Goal: Task Accomplishment & Management: Use online tool/utility

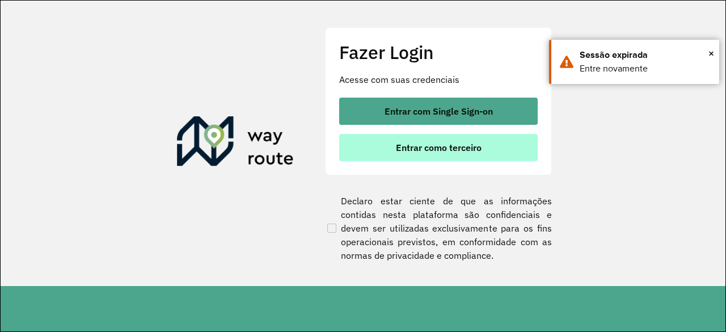
click at [442, 145] on span "Entrar como terceiro" at bounding box center [439, 147] width 86 height 9
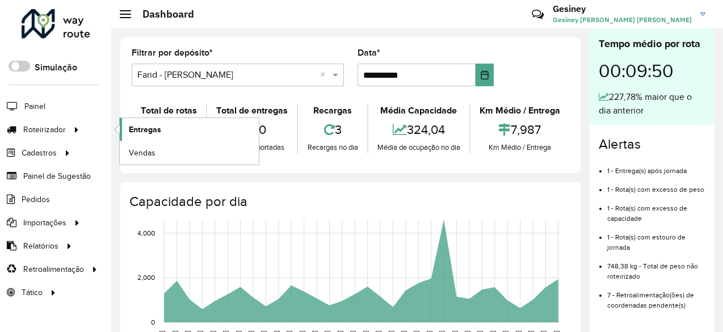
click at [143, 131] on span "Entregas" at bounding box center [145, 130] width 32 height 12
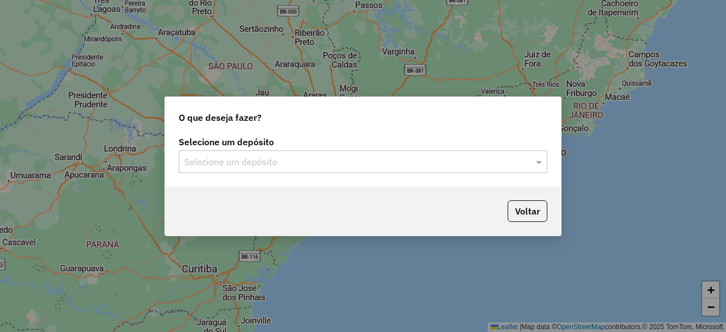
click at [439, 158] on input "text" at bounding box center [351, 162] width 335 height 14
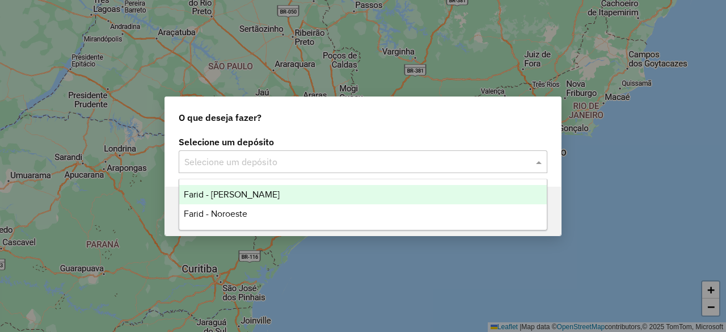
click at [211, 191] on span "Farid - [PERSON_NAME]" at bounding box center [232, 194] width 96 height 10
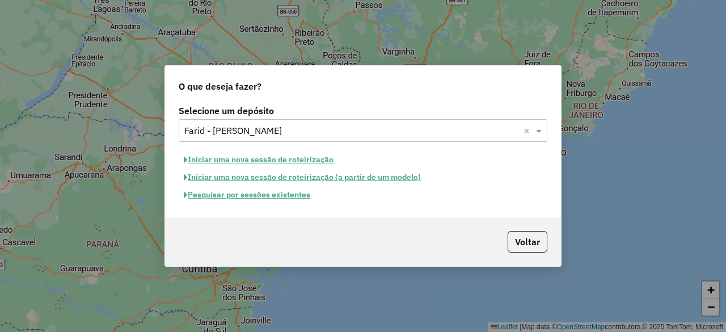
click at [310, 161] on button "Iniciar uma nova sessão de roteirização" at bounding box center [259, 160] width 160 height 18
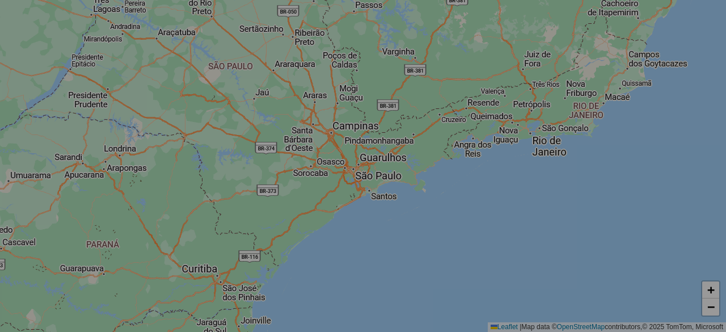
select select "*"
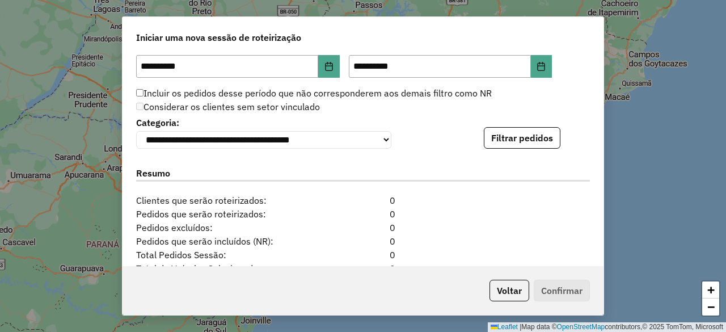
scroll to position [1135, 0]
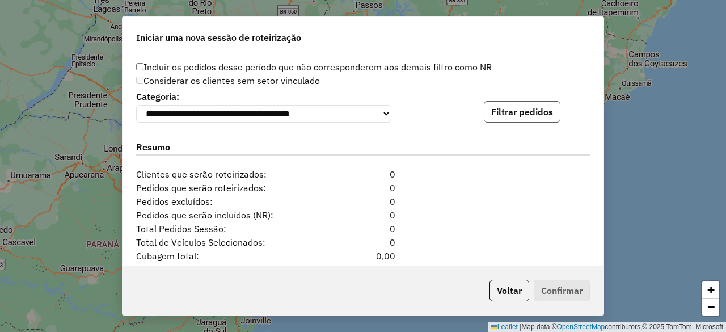
click at [525, 114] on button "Filtrar pedidos" at bounding box center [522, 112] width 77 height 22
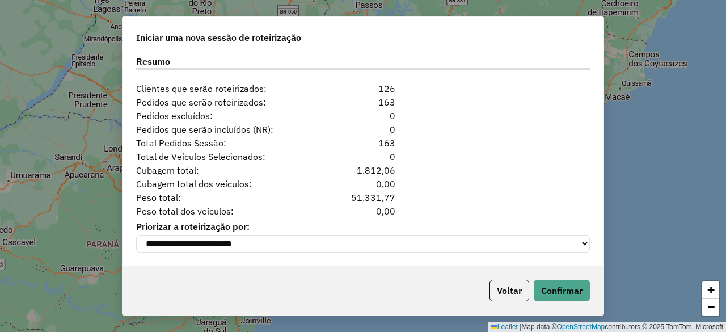
scroll to position [1456, 0]
click at [571, 294] on button "Confirmar" at bounding box center [562, 291] width 56 height 22
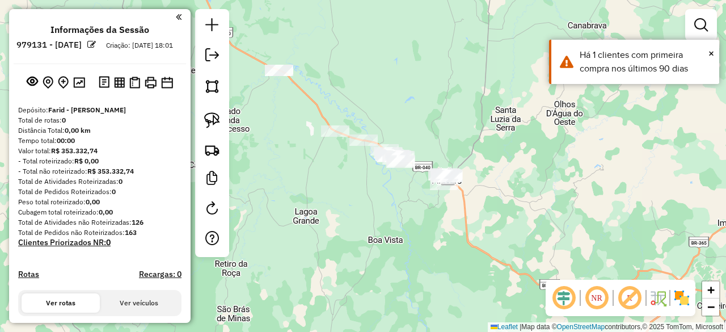
drag, startPoint x: 412, startPoint y: 184, endPoint x: 497, endPoint y: 196, distance: 86.0
click at [497, 196] on div "Janela de atendimento Grade de atendimento Capacidade Transportadoras Veículos …" at bounding box center [363, 166] width 726 height 332
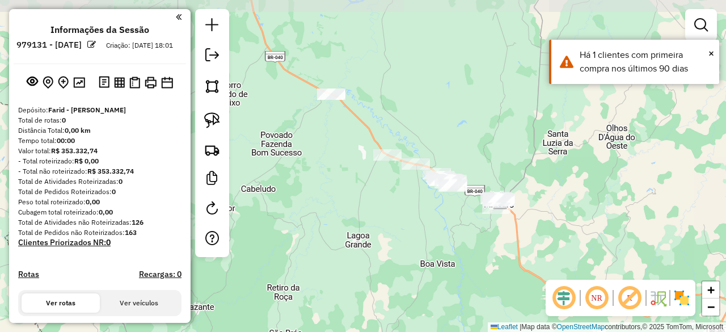
drag, startPoint x: 379, startPoint y: 238, endPoint x: 431, endPoint y: 262, distance: 57.4
click at [431, 262] on div "Janela de atendimento Grade de atendimento Capacidade Transportadoras Veículos …" at bounding box center [363, 166] width 726 height 332
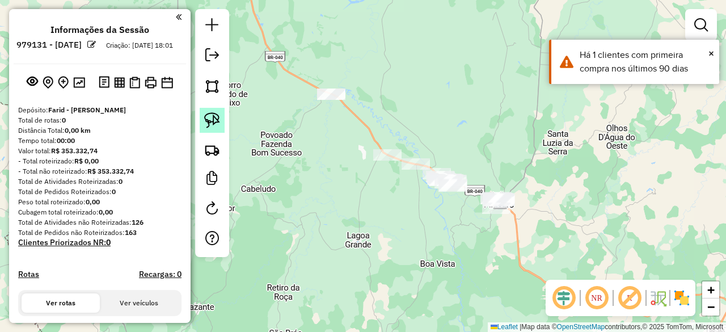
drag, startPoint x: 206, startPoint y: 116, endPoint x: 213, endPoint y: 117, distance: 6.8
click at [206, 117] on img at bounding box center [212, 120] width 16 height 16
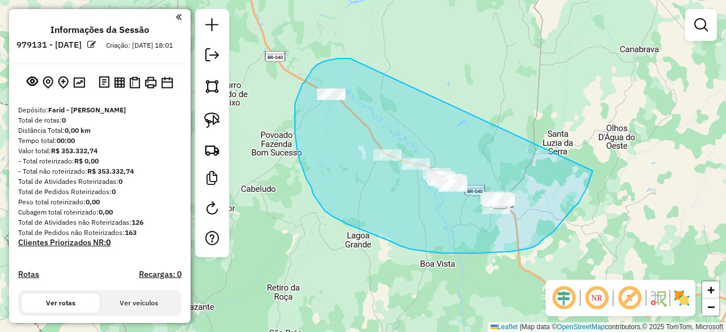
drag, startPoint x: 345, startPoint y: 58, endPoint x: 593, endPoint y: 170, distance: 271.7
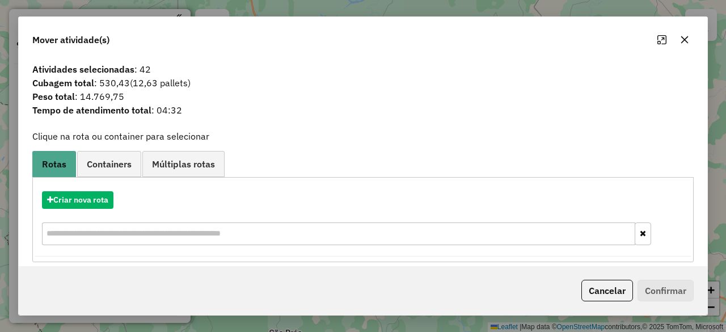
click at [685, 37] on icon "button" at bounding box center [684, 39] width 9 height 9
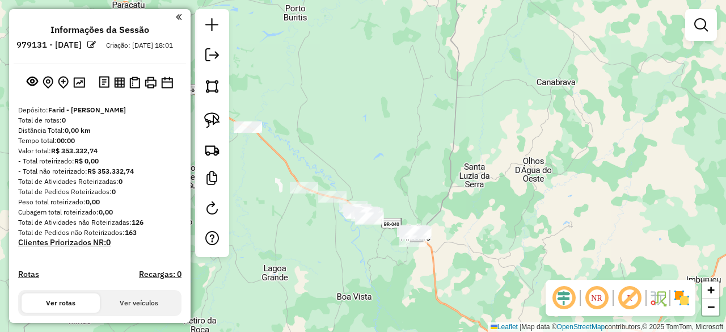
drag, startPoint x: 560, startPoint y: 150, endPoint x: 475, endPoint y: 184, distance: 92.2
click at [475, 184] on div "Janela de atendimento Grade de atendimento Capacidade Transportadoras Veículos …" at bounding box center [363, 166] width 726 height 332
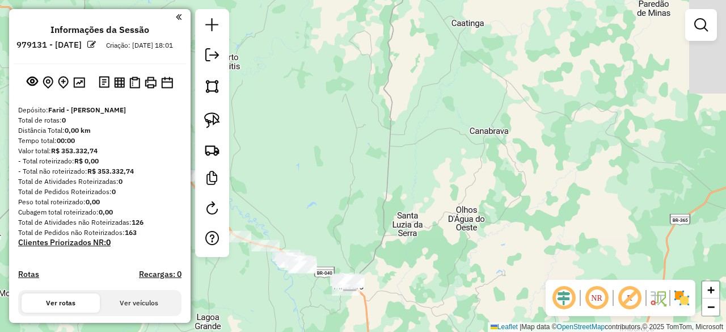
drag, startPoint x: 581, startPoint y: 106, endPoint x: 516, endPoint y: 154, distance: 80.8
click at [516, 154] on div "Janela de atendimento Grade de atendimento Capacidade Transportadoras Veículos …" at bounding box center [363, 166] width 726 height 332
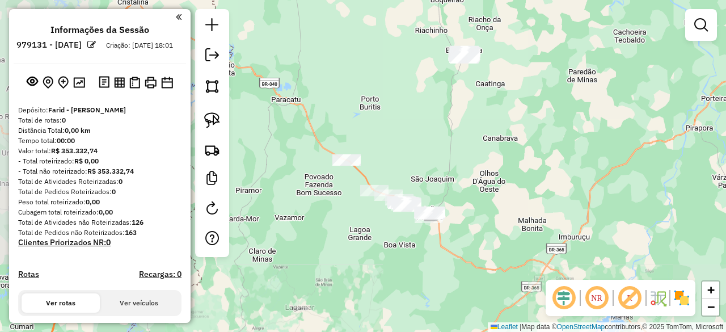
drag, startPoint x: 613, startPoint y: 108, endPoint x: 537, endPoint y: 188, distance: 110.0
click at [538, 188] on div "Janela de atendimento Grade de atendimento Capacidade Transportadoras Veículos …" at bounding box center [363, 166] width 726 height 332
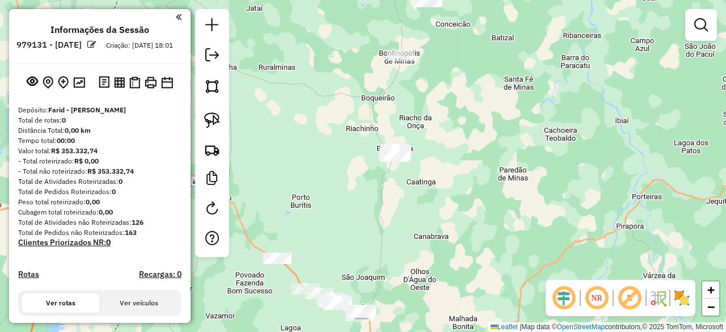
drag, startPoint x: 452, startPoint y: 138, endPoint x: 462, endPoint y: 185, distance: 48.6
click at [462, 184] on div "Janela de atendimento Grade de atendimento Capacidade Transportadoras Veículos …" at bounding box center [363, 166] width 726 height 332
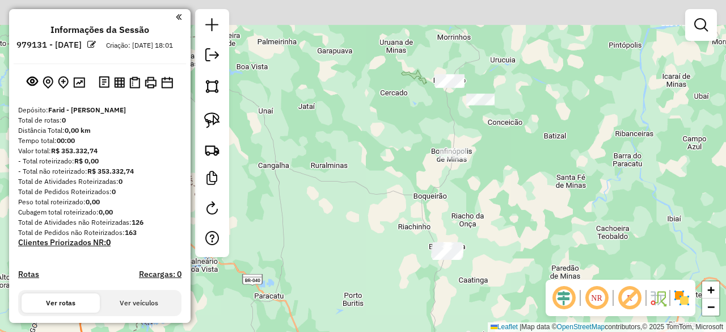
drag, startPoint x: 492, startPoint y: 192, endPoint x: 509, endPoint y: 211, distance: 25.7
click at [508, 210] on div "Janela de atendimento Grade de atendimento Capacidade Transportadoras Veículos …" at bounding box center [363, 166] width 726 height 332
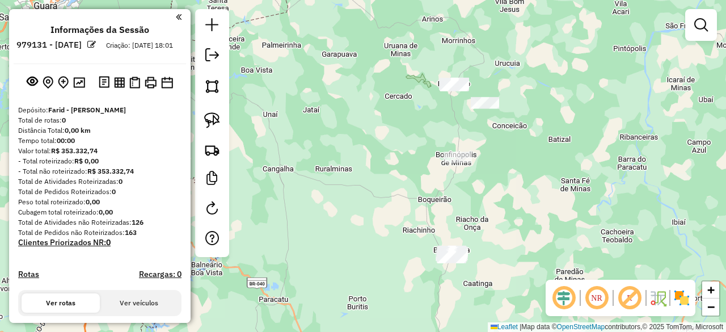
click at [541, 179] on div "Janela de atendimento Grade de atendimento Capacidade Transportadoras Veículos …" at bounding box center [363, 166] width 726 height 332
click at [695, 226] on div "Janela de atendimento Grade de atendimento Capacidade Transportadoras Veículos …" at bounding box center [363, 166] width 726 height 332
click at [214, 122] on img at bounding box center [212, 120] width 16 height 16
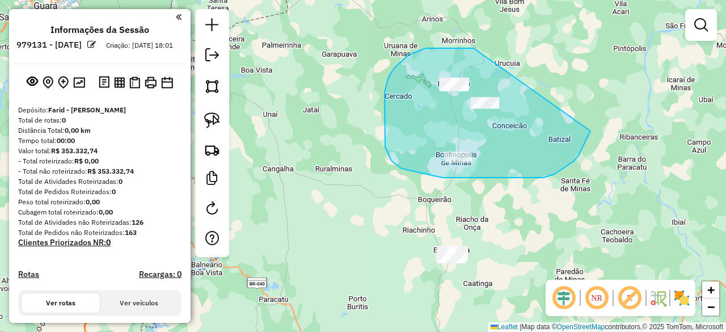
drag, startPoint x: 472, startPoint y: 48, endPoint x: 585, endPoint y: 126, distance: 137.5
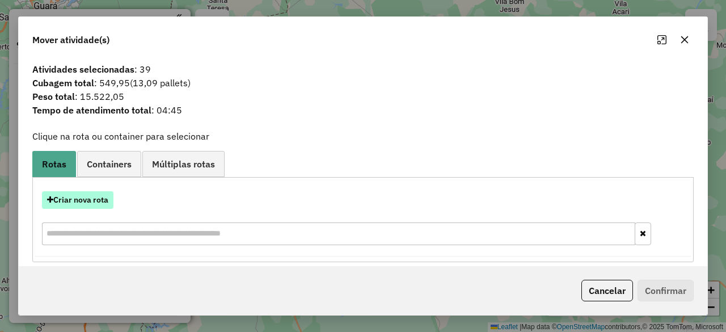
click at [92, 197] on button "Criar nova rota" at bounding box center [77, 200] width 71 height 18
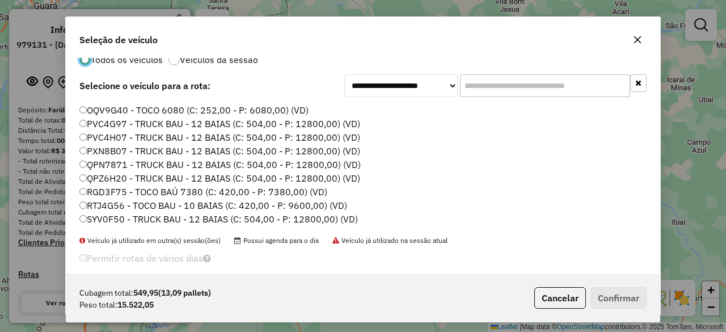
scroll to position [35, 0]
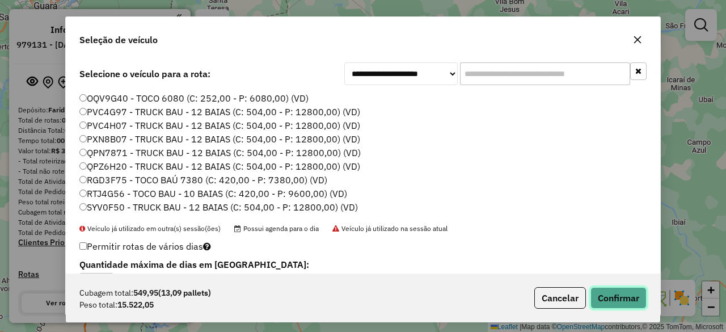
click at [618, 300] on button "Confirmar" at bounding box center [619, 298] width 56 height 22
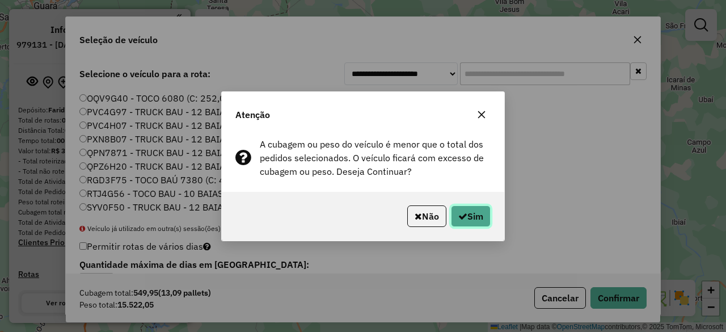
click at [463, 212] on icon "button" at bounding box center [462, 216] width 9 height 9
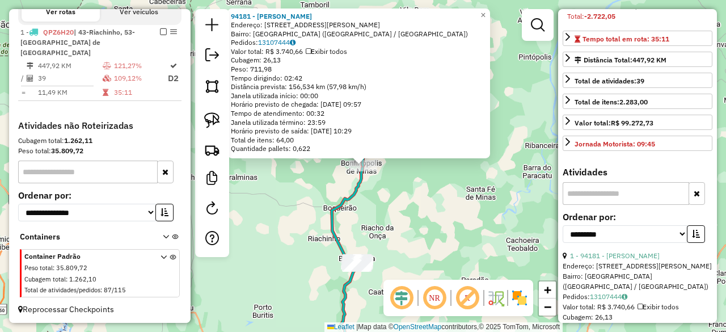
scroll to position [340, 0]
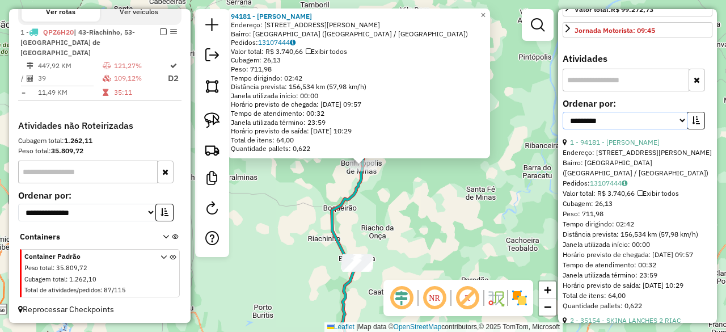
click at [666, 129] on select "**********" at bounding box center [625, 121] width 125 height 18
select select "*********"
click at [563, 129] on select "**********" at bounding box center [625, 121] width 125 height 18
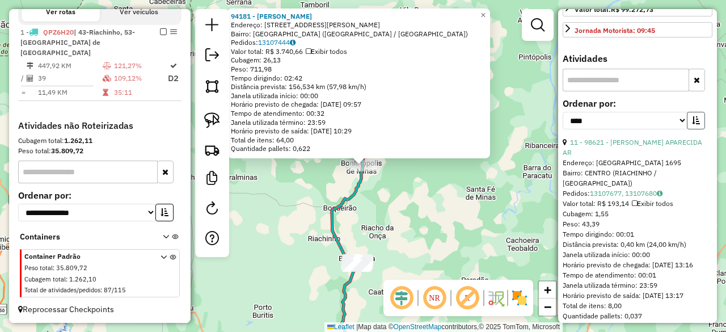
click at [692, 124] on icon "button" at bounding box center [696, 120] width 8 height 8
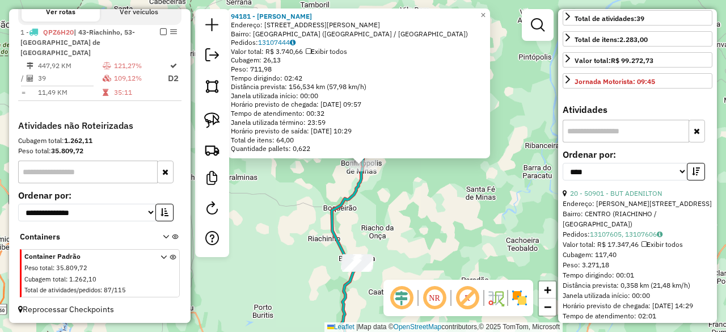
scroll to position [284, 0]
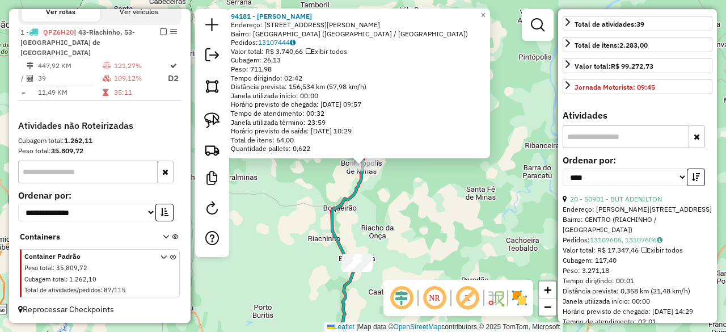
click at [288, 207] on div "94181 - [PERSON_NAME] DA [PERSON_NAME]: R VEREADOR [PERSON_NAME][GEOGRAPHIC_DAT…" at bounding box center [363, 166] width 726 height 332
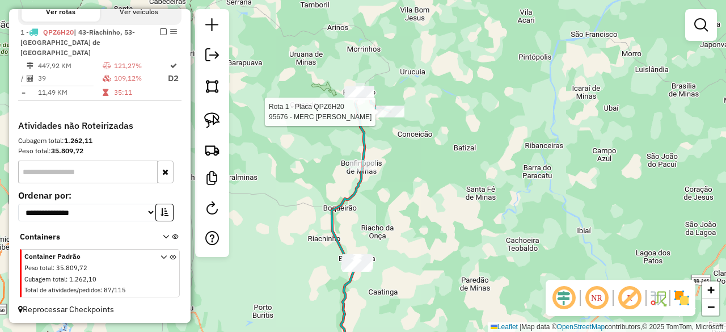
select select "*********"
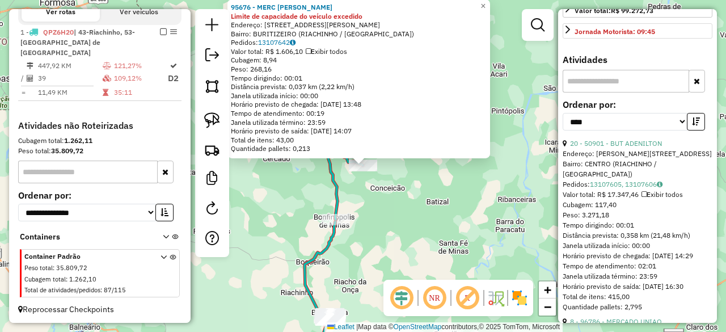
scroll to position [340, 0]
click at [626, 146] on link "20 - 50901 - BUT ADENILTON" at bounding box center [616, 142] width 92 height 9
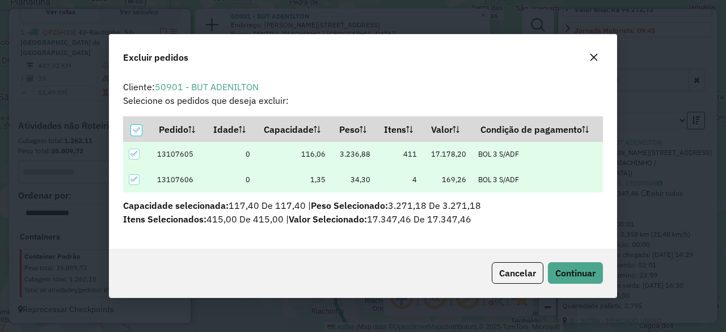
scroll to position [0, 0]
click at [587, 271] on span "Continuar" at bounding box center [575, 272] width 40 height 11
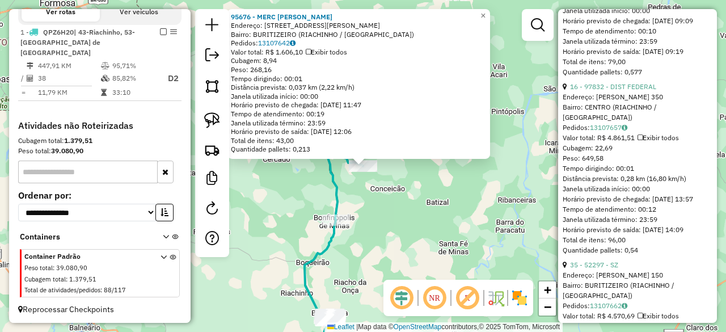
scroll to position [1398, 0]
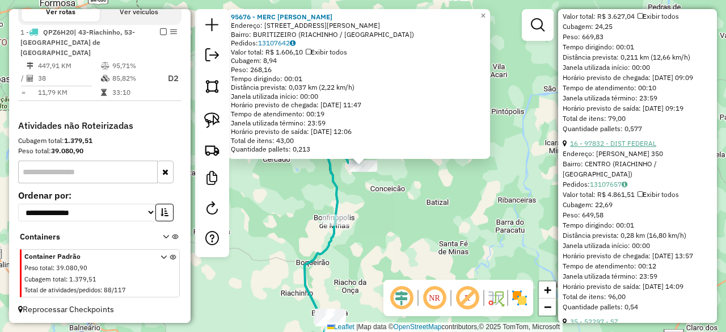
click at [632, 147] on link "16 - 97832 - DIST FEDERAL" at bounding box center [613, 143] width 86 height 9
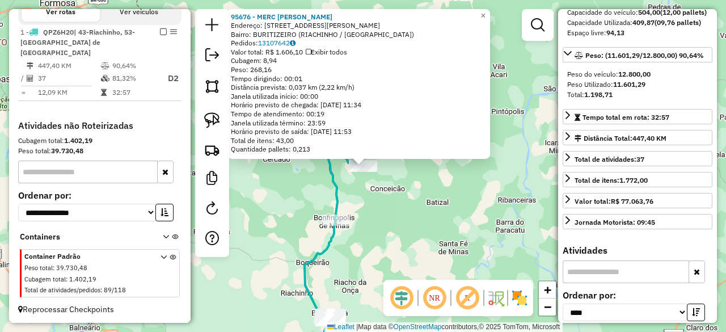
scroll to position [92, 0]
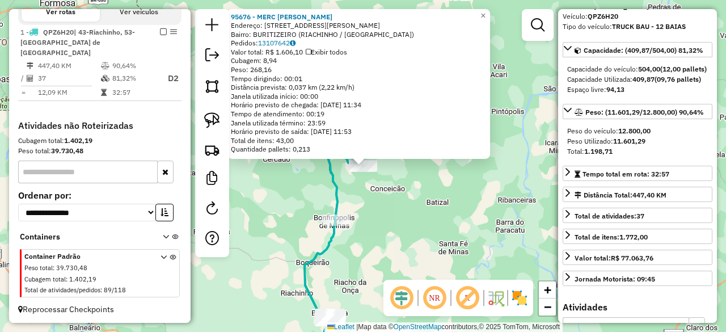
click at [431, 192] on div "95676 - MERC [PERSON_NAME]: [STREET_ADDRESS][PERSON_NAME] Pedidos: 13107642 Val…" at bounding box center [363, 166] width 726 height 332
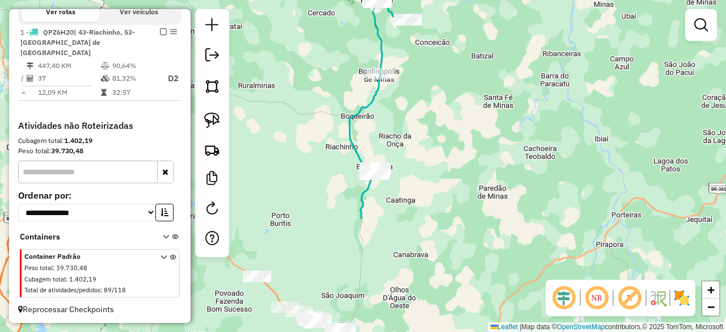
drag, startPoint x: 390, startPoint y: 247, endPoint x: 435, endPoint y: 100, distance: 153.1
click at [435, 100] on div "Janela de atendimento Grade de atendimento Capacidade Transportadoras Veículos …" at bounding box center [363, 166] width 726 height 332
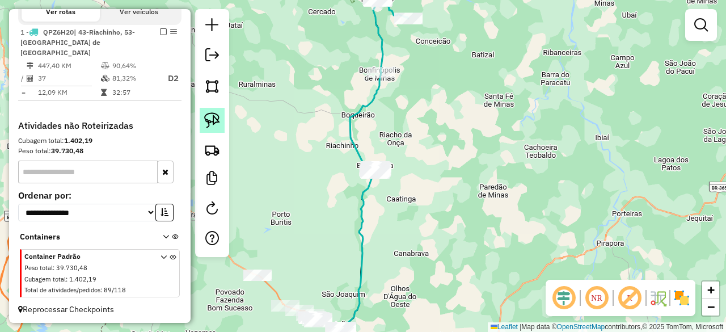
click at [216, 126] on img at bounding box center [212, 120] width 16 height 16
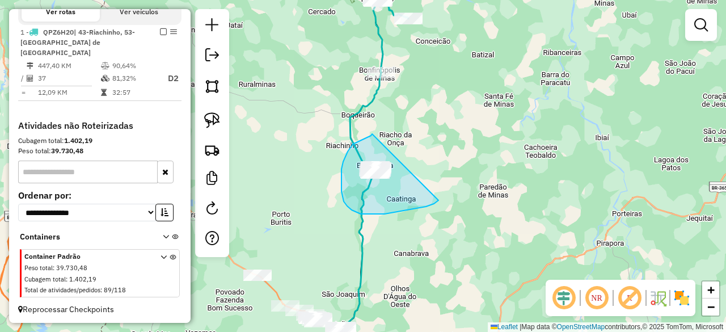
drag, startPoint x: 368, startPoint y: 137, endPoint x: 459, endPoint y: 156, distance: 93.3
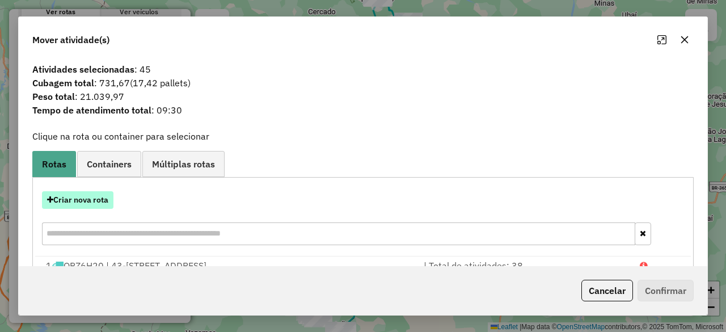
click at [85, 195] on button "Criar nova rota" at bounding box center [77, 200] width 71 height 18
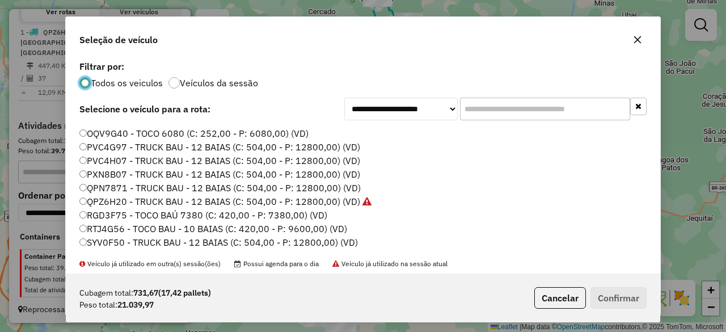
scroll to position [35, 0]
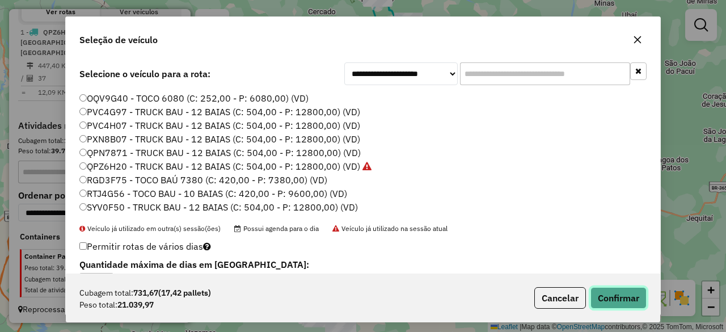
click at [623, 297] on button "Confirmar" at bounding box center [619, 298] width 56 height 22
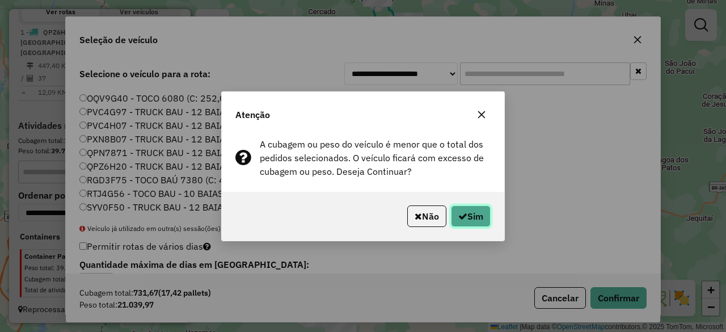
click at [481, 219] on button "Sim" at bounding box center [471, 216] width 40 height 22
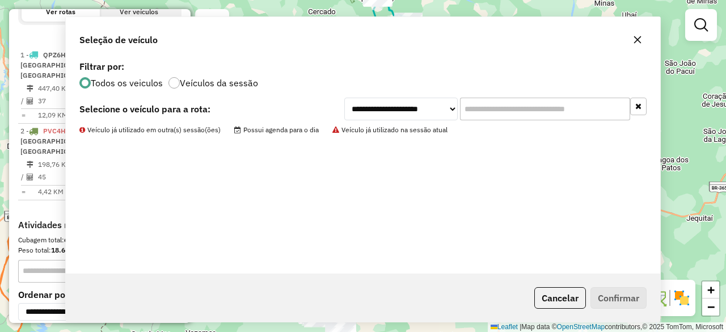
scroll to position [0, 0]
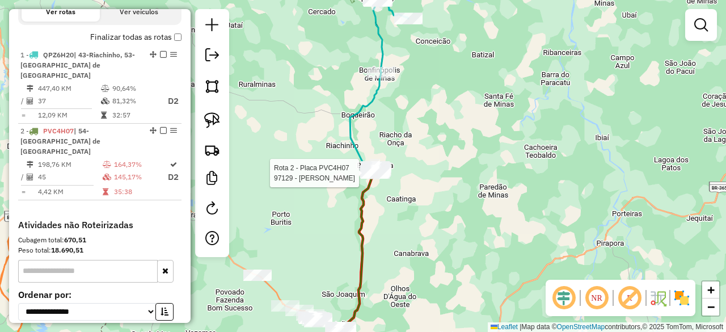
select select "*********"
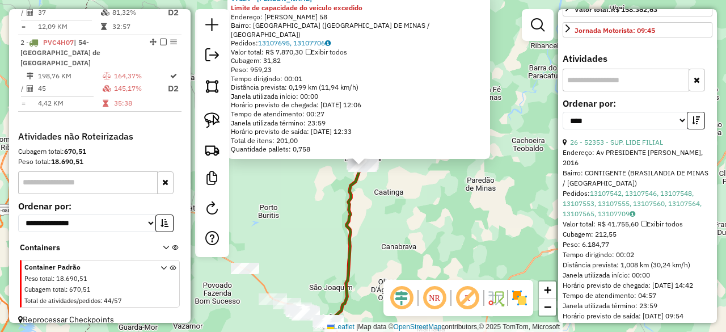
scroll to position [397, 0]
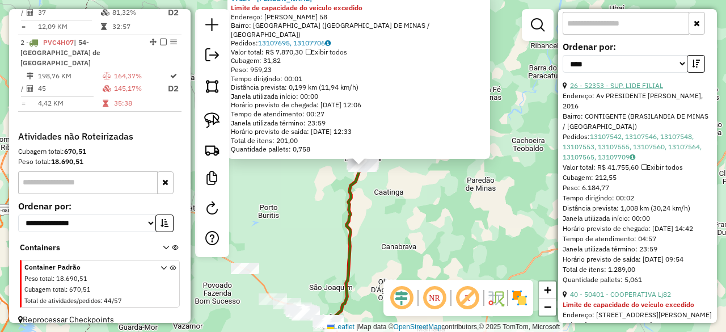
click at [640, 90] on link "26 - 52353 - SUP. LIDE FILIAL" at bounding box center [616, 85] width 93 height 9
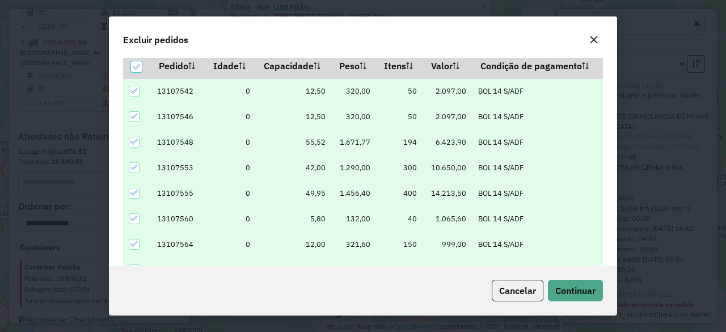
scroll to position [39, 0]
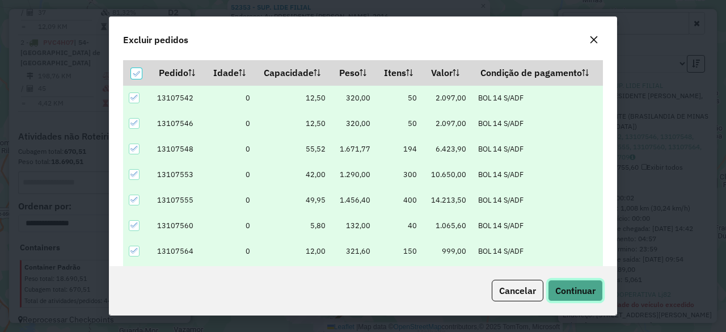
click at [593, 287] on span "Continuar" at bounding box center [575, 290] width 40 height 11
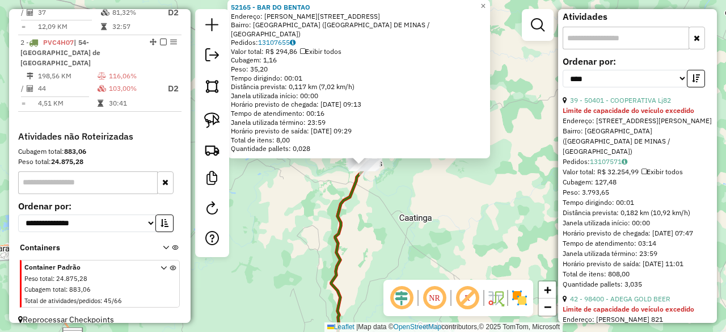
scroll to position [397, 0]
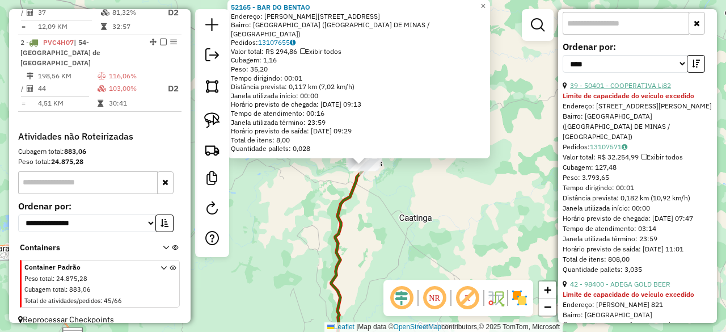
click at [636, 90] on link "39 - 50401 - COOPERATIVA Lj82" at bounding box center [620, 85] width 101 height 9
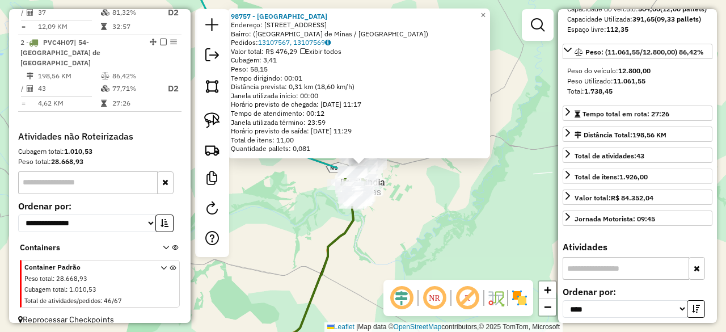
scroll to position [150, 0]
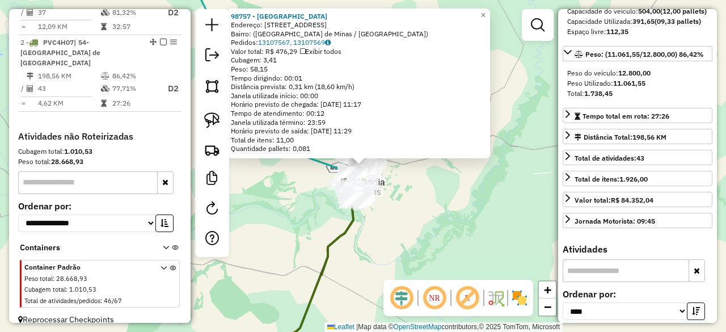
click at [452, 223] on div "98757 - [GEOGRAPHIC_DATA] Endereço: [STREET_ADDRESS] [GEOGRAPHIC_DATA]: 1310756…" at bounding box center [363, 166] width 726 height 332
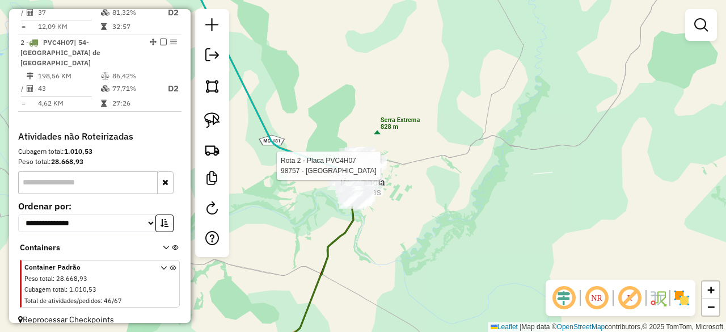
select select "*********"
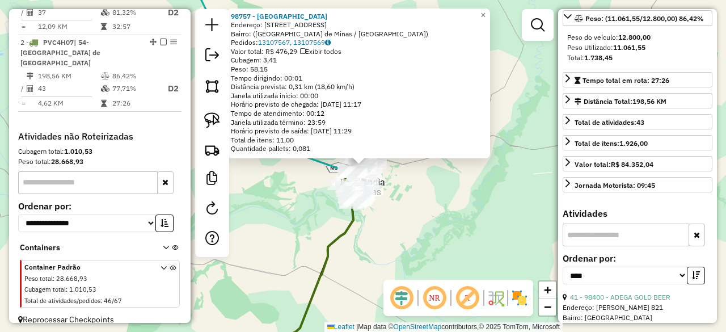
scroll to position [170, 0]
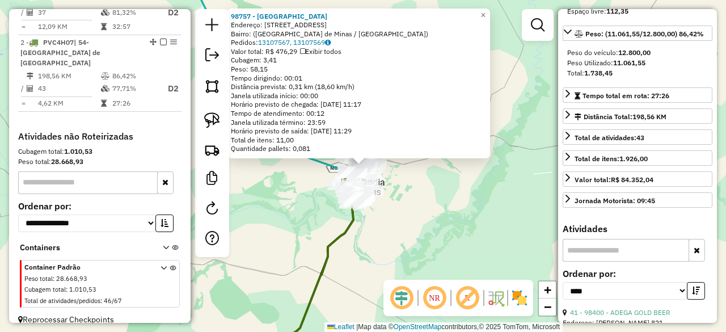
click at [395, 221] on div "98757 - [GEOGRAPHIC_DATA] Endereço: [STREET_ADDRESS] [GEOGRAPHIC_DATA]: 1310756…" at bounding box center [363, 166] width 726 height 332
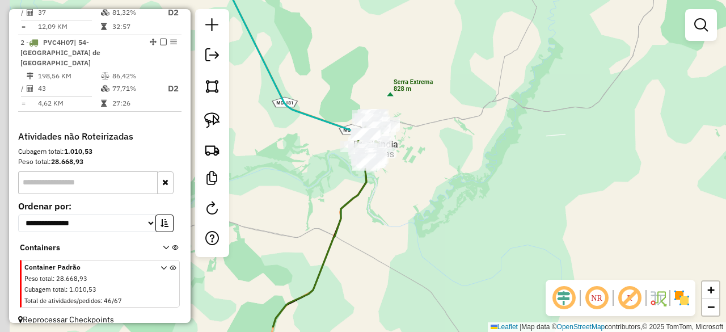
drag, startPoint x: 404, startPoint y: 244, endPoint x: 518, endPoint y: 27, distance: 244.9
click at [517, 28] on div "Janela de atendimento Grade de atendimento Capacidade Transportadoras Veículos …" at bounding box center [363, 166] width 726 height 332
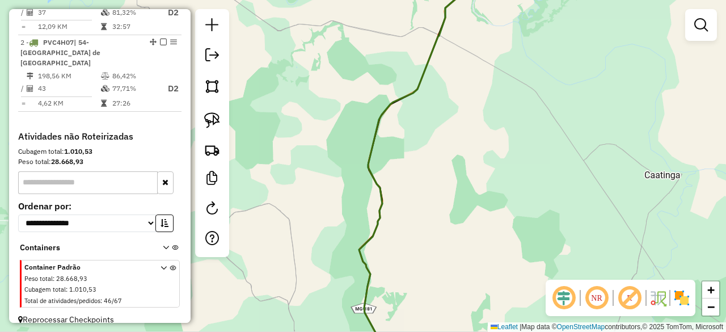
drag, startPoint x: 422, startPoint y: 201, endPoint x: 418, endPoint y: 83, distance: 117.5
click at [418, 85] on div "Janela de atendimento Grade de atendimento Capacidade Transportadoras Veículos …" at bounding box center [363, 166] width 726 height 332
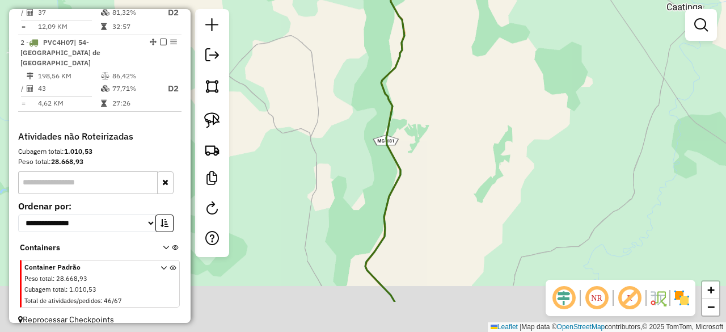
drag, startPoint x: 411, startPoint y: 218, endPoint x: 448, endPoint y: 84, distance: 138.9
click at [448, 99] on div "Janela de atendimento Grade de atendimento Capacidade Transportadoras Veículos …" at bounding box center [363, 166] width 726 height 332
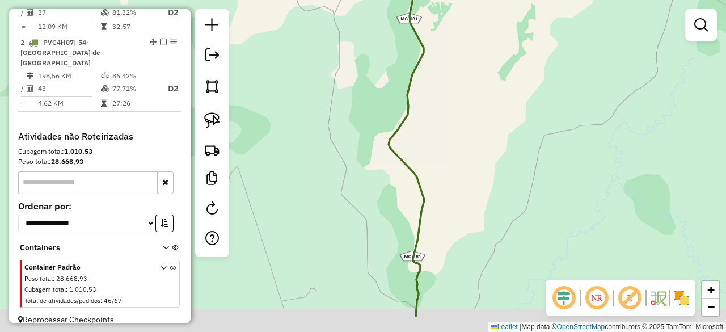
click at [454, 146] on div "Janela de atendimento Grade de atendimento Capacidade Transportadoras Veículos …" at bounding box center [363, 166] width 726 height 332
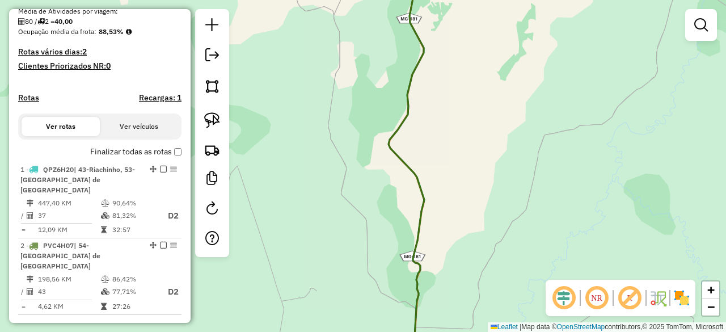
scroll to position [238, 0]
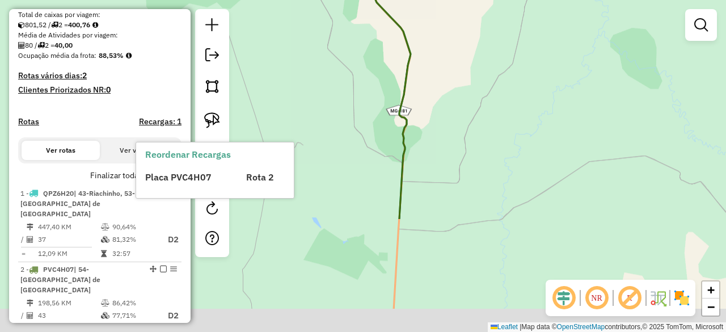
drag, startPoint x: 496, startPoint y: 203, endPoint x: 478, endPoint y: 50, distance: 153.1
click at [478, 44] on div "Janela de atendimento Grade de atendimento Capacidade Transportadoras Veículos …" at bounding box center [363, 166] width 726 height 332
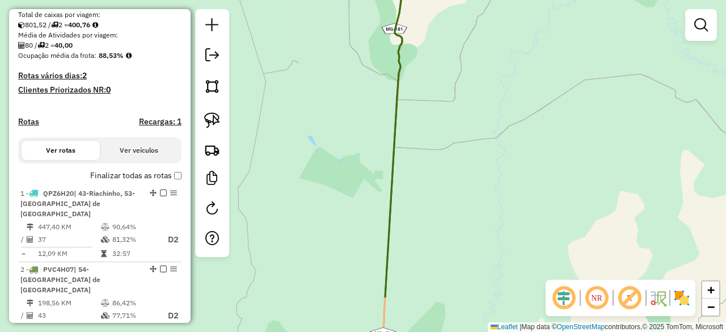
drag, startPoint x: 507, startPoint y: 178, endPoint x: 500, endPoint y: 58, distance: 119.9
click at [500, 58] on div "Janela de atendimento Grade de atendimento Capacidade Transportadoras Veículos …" at bounding box center [363, 166] width 726 height 332
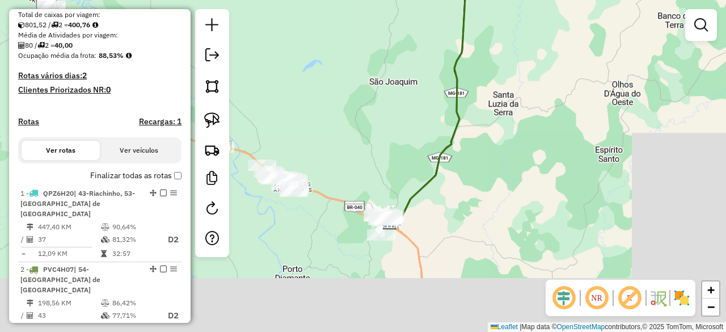
drag, startPoint x: 472, startPoint y: 248, endPoint x: 512, endPoint y: 65, distance: 187.5
click at [511, 68] on div "Janela de atendimento Grade de atendimento Capacidade Transportadoras Veículos …" at bounding box center [363, 166] width 726 height 332
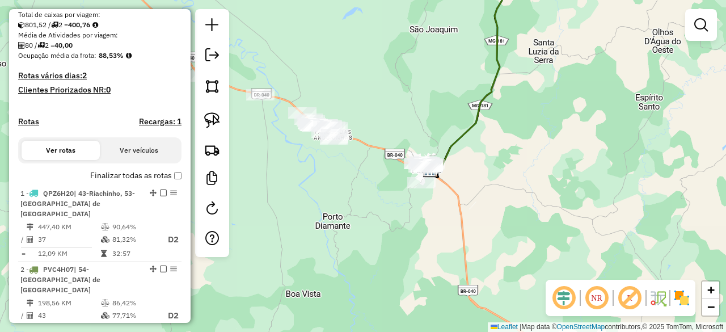
drag, startPoint x: 511, startPoint y: 196, endPoint x: 555, endPoint y: 193, distance: 44.3
click at [555, 193] on div "Janela de atendimento Grade de atendimento Capacidade Transportadoras Veículos …" at bounding box center [363, 166] width 726 height 332
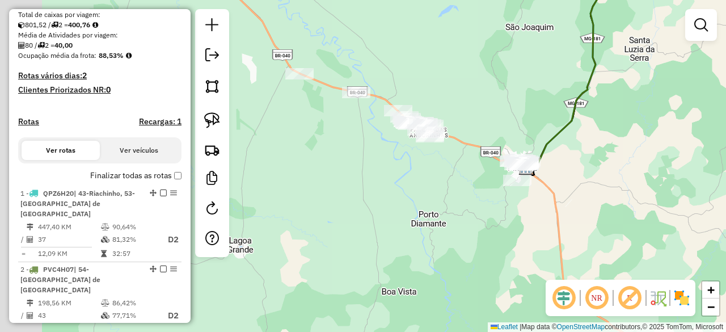
drag, startPoint x: 431, startPoint y: 213, endPoint x: 505, endPoint y: 213, distance: 74.9
click at [505, 213] on div "Janela de atendimento Grade de atendimento Capacidade Transportadoras Veículos …" at bounding box center [363, 166] width 726 height 332
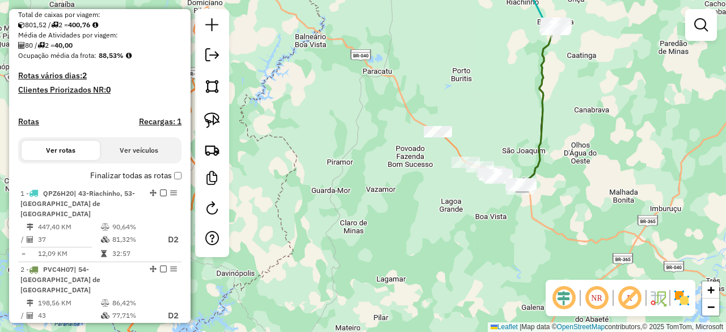
drag, startPoint x: 286, startPoint y: 197, endPoint x: 347, endPoint y: 144, distance: 80.8
click at [347, 144] on div "Janela de atendimento Grade de atendimento Capacidade Transportadoras Veículos …" at bounding box center [363, 166] width 726 height 332
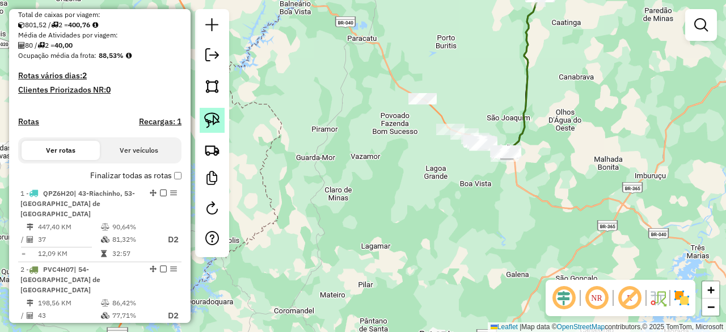
click at [216, 116] on img at bounding box center [212, 120] width 16 height 16
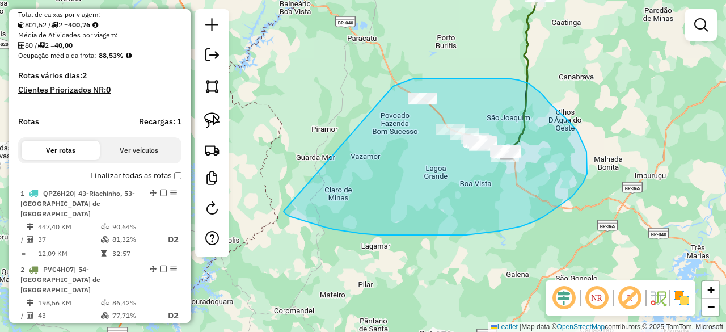
drag, startPoint x: 395, startPoint y: 85, endPoint x: 284, endPoint y: 210, distance: 167.5
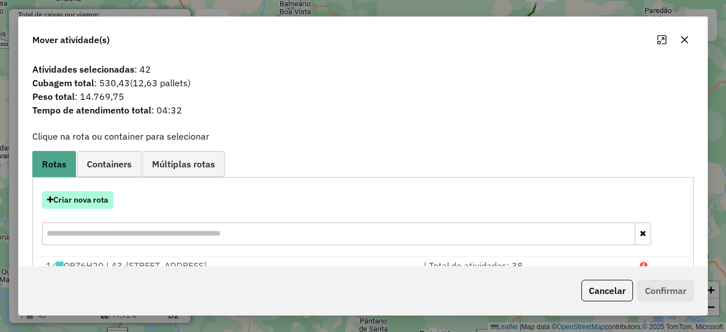
click at [80, 198] on button "Criar nova rota" at bounding box center [77, 200] width 71 height 18
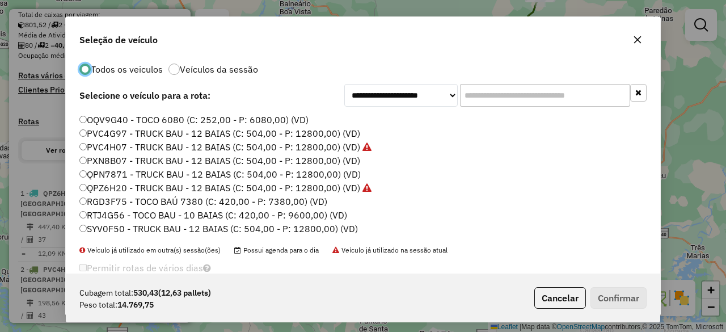
scroll to position [35, 0]
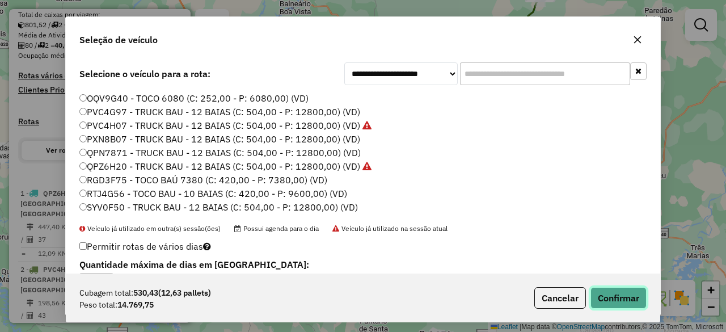
click at [616, 298] on button "Confirmar" at bounding box center [619, 298] width 56 height 22
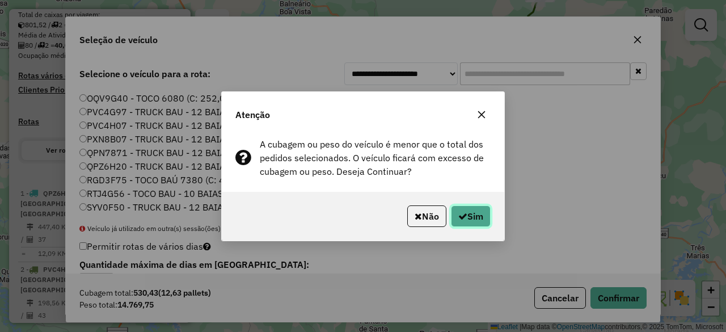
click at [477, 214] on button "Sim" at bounding box center [471, 216] width 40 height 22
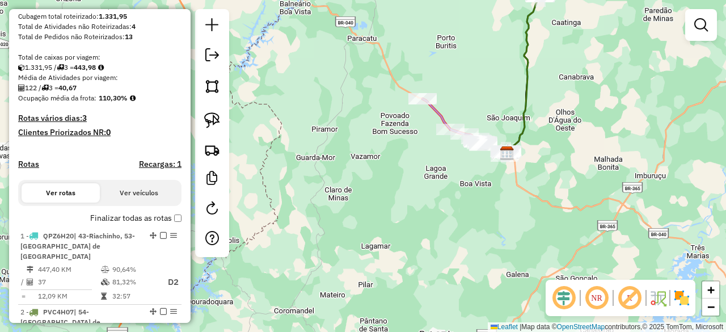
scroll to position [182, 0]
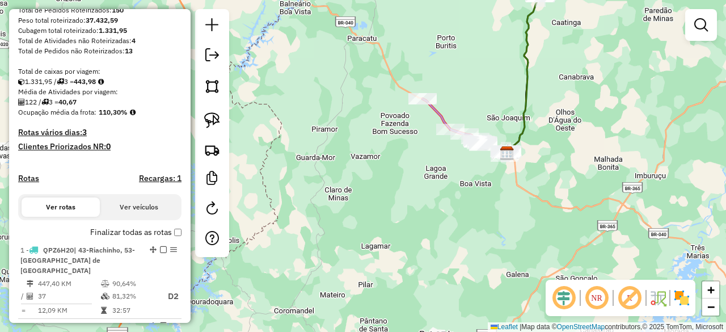
click at [583, 88] on div "Janela de atendimento Grade de atendimento Capacidade Transportadoras Veículos …" at bounding box center [363, 166] width 726 height 332
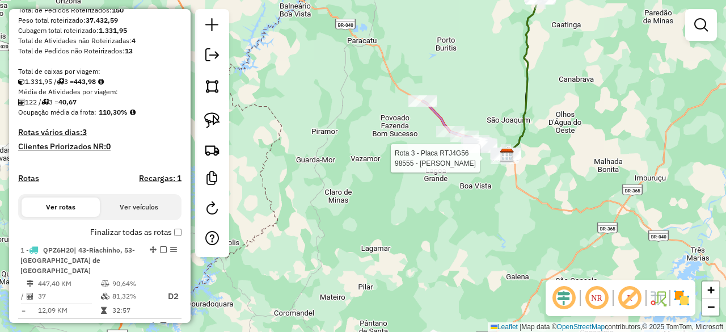
select select "*********"
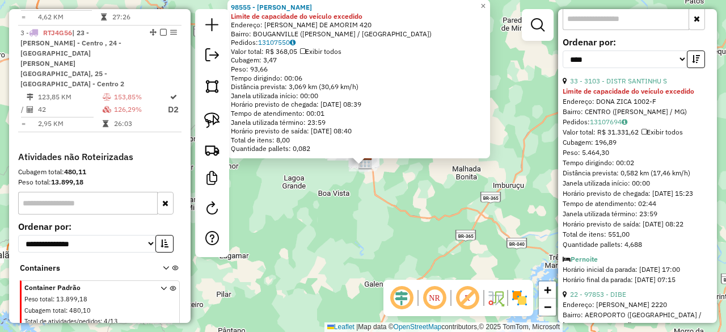
scroll to position [397, 0]
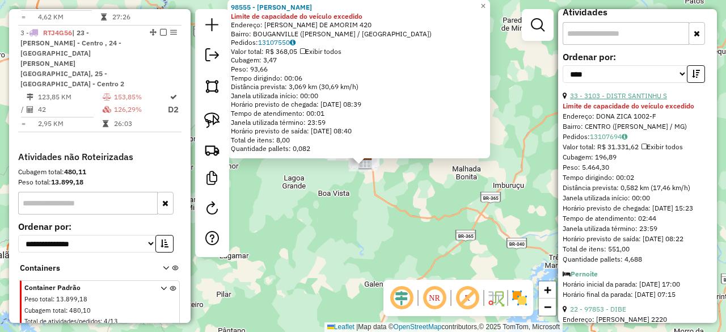
click at [652, 100] on link "33 - 3103 - DISTR SANTINHU S" at bounding box center [618, 95] width 97 height 9
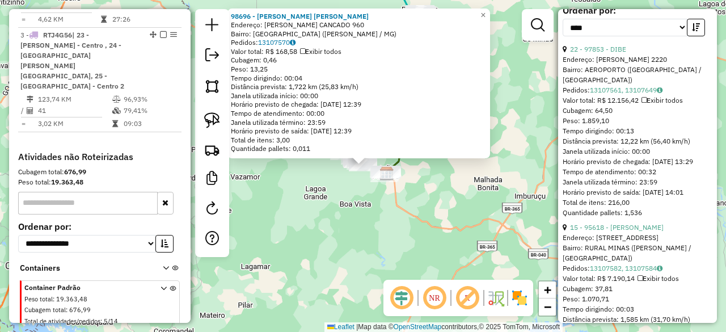
scroll to position [387, 0]
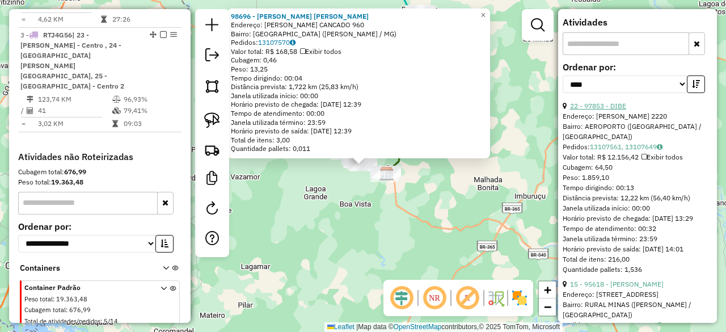
click at [621, 110] on link "22 - 97853 - DIBE" at bounding box center [598, 106] width 56 height 9
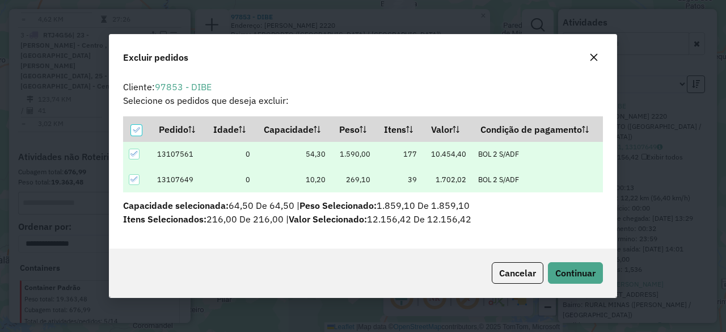
scroll to position [0, 0]
click at [560, 272] on span "Continuar" at bounding box center [575, 272] width 40 height 11
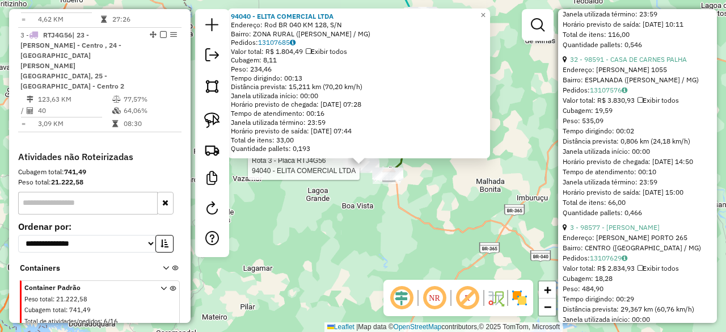
scroll to position [954, 0]
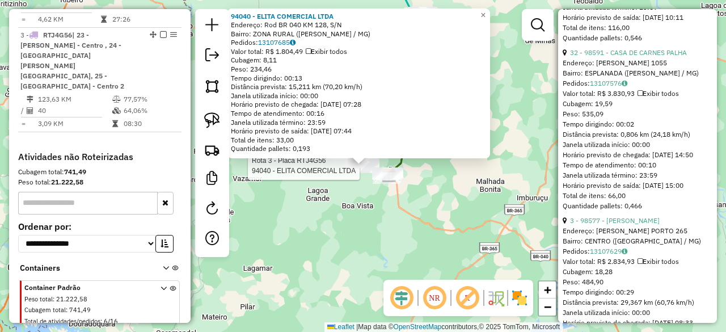
click at [424, 197] on div "Rota 3 - Placa RTJ4G56 94040 - ELITA COMERCIAL LTDA 94040 - ELITA COMERCIAL LTD…" at bounding box center [363, 166] width 726 height 332
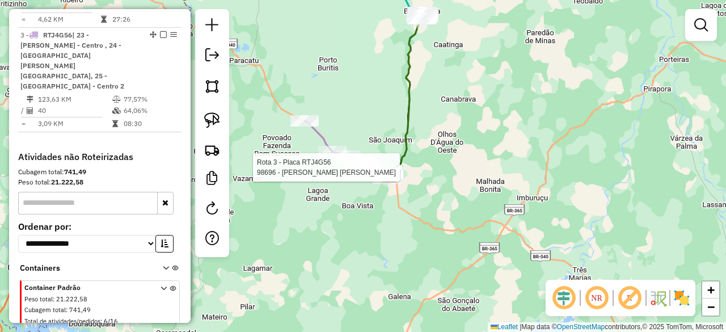
select select "*********"
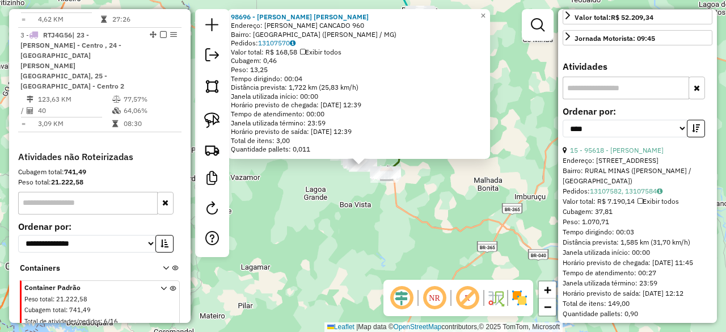
scroll to position [397, 0]
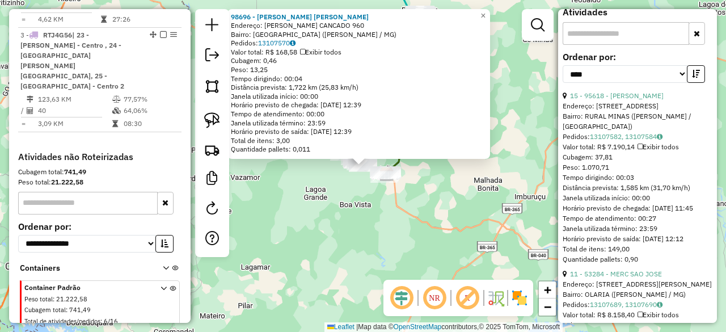
drag, startPoint x: 439, startPoint y: 203, endPoint x: 444, endPoint y: 199, distance: 6.1
click at [440, 203] on div "98696 - ACOUGUE [PERSON_NAME]: [PERSON_NAME] CANCADO 960 Bairro: [GEOGRAPHIC_DA…" at bounding box center [363, 166] width 726 height 332
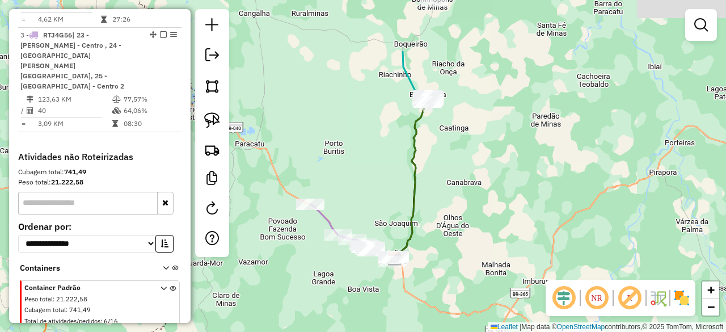
drag, startPoint x: 512, startPoint y: 92, endPoint x: 518, endPoint y: 215, distance: 122.7
click at [518, 212] on div "Janela de atendimento Grade de atendimento Capacidade Transportadoras Veículos …" at bounding box center [363, 166] width 726 height 332
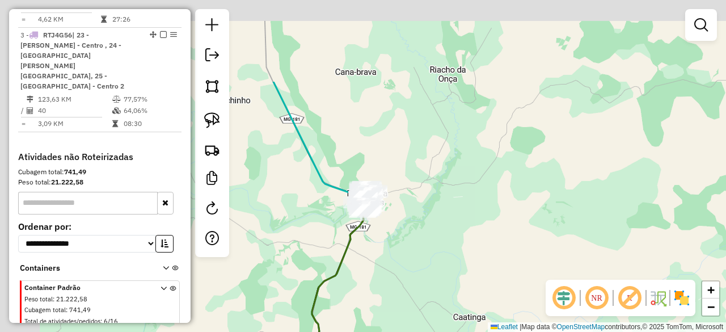
drag, startPoint x: 367, startPoint y: 123, endPoint x: 455, endPoint y: 214, distance: 126.4
click at [461, 230] on div "Janela de atendimento Grade de atendimento Capacidade Transportadoras Veículos …" at bounding box center [363, 166] width 726 height 332
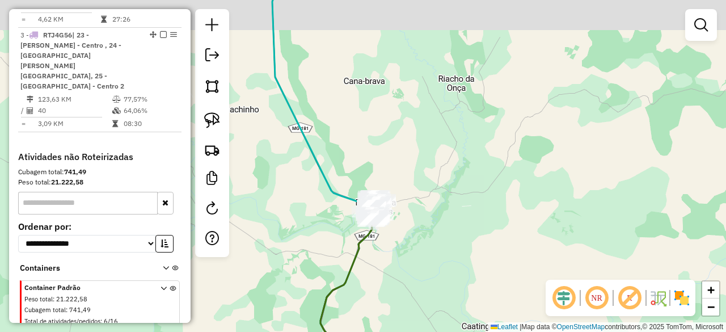
drag, startPoint x: 469, startPoint y: 178, endPoint x: 476, endPoint y: 173, distance: 8.7
click at [473, 175] on div "Janela de atendimento Grade de atendimento Capacidade Transportadoras Veículos …" at bounding box center [363, 166] width 726 height 332
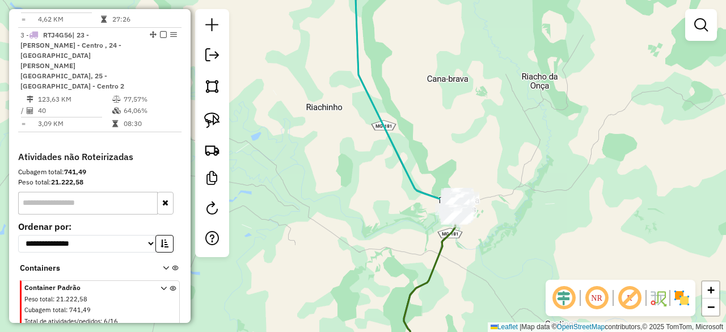
drag, startPoint x: 458, startPoint y: 188, endPoint x: 503, endPoint y: 168, distance: 48.8
click at [500, 173] on div "Janela de atendimento Grade de atendimento Capacidade Transportadoras Veículos …" at bounding box center [363, 166] width 726 height 332
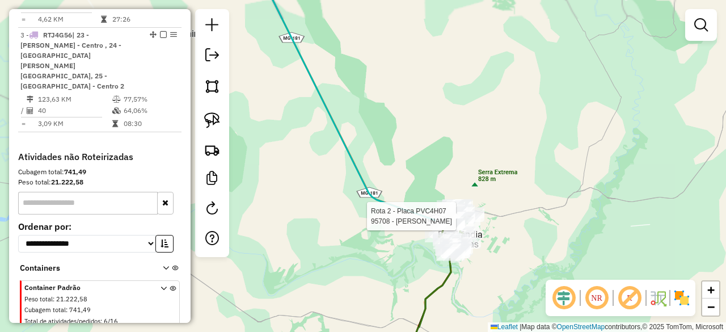
select select "*********"
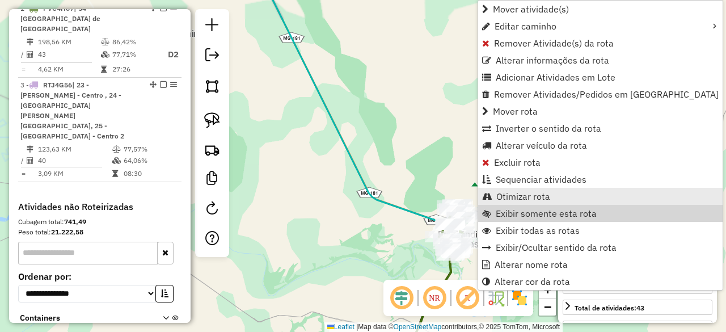
scroll to position [491, 0]
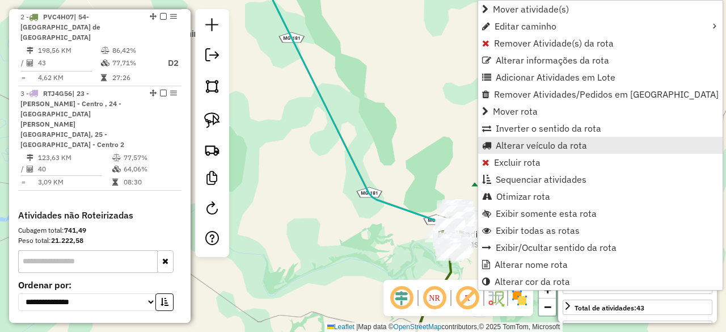
click at [553, 144] on span "Alterar veículo da rota" at bounding box center [541, 145] width 91 height 9
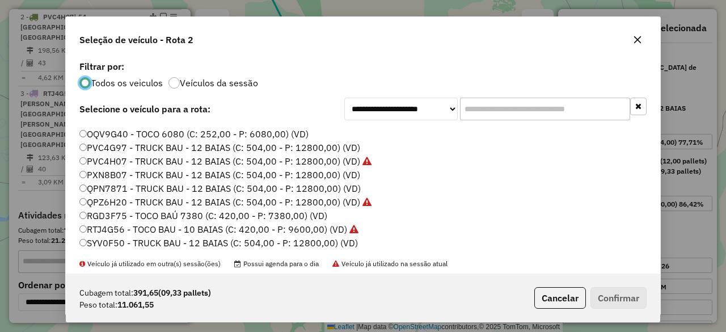
scroll to position [120, 0]
click at [622, 294] on button "Confirmar" at bounding box center [619, 298] width 56 height 22
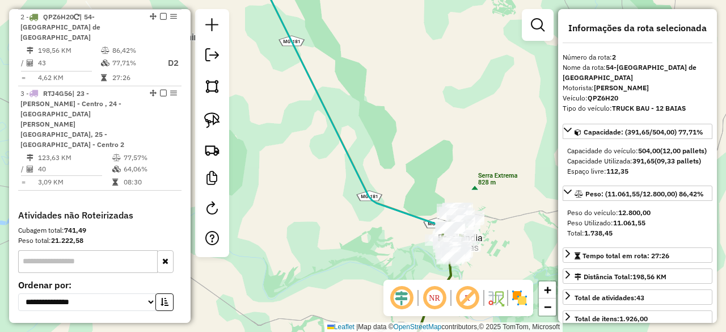
drag, startPoint x: 431, startPoint y: 102, endPoint x: 447, endPoint y: 189, distance: 88.8
click at [447, 189] on div "Janela de atendimento Grade de atendimento Capacidade Transportadoras Veículos …" at bounding box center [363, 166] width 726 height 332
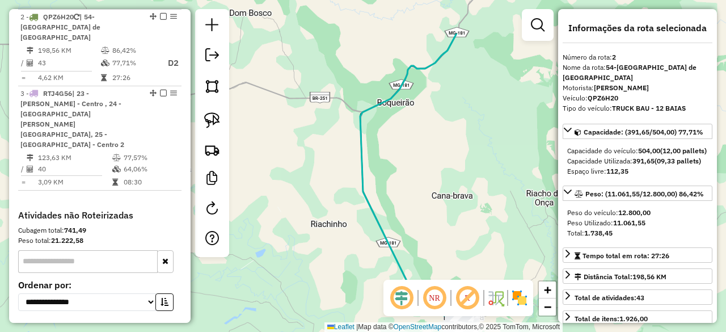
drag, startPoint x: 435, startPoint y: 124, endPoint x: 426, endPoint y: 238, distance: 114.3
click at [428, 248] on div "Janela de atendimento Grade de atendimento Capacidade Transportadoras Veículos …" at bounding box center [363, 166] width 726 height 332
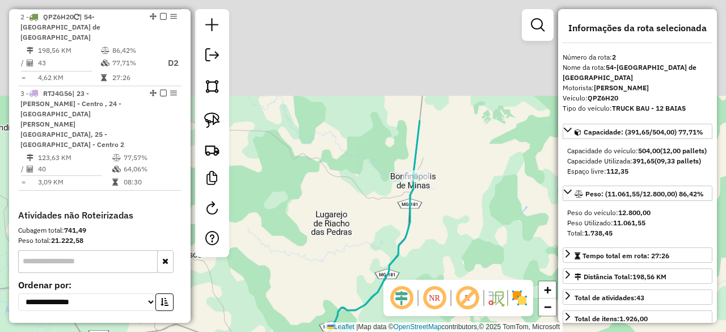
drag, startPoint x: 507, startPoint y: 102, endPoint x: 448, endPoint y: 268, distance: 176.4
click at [448, 268] on div "Janela de atendimento Grade de atendimento Capacidade Transportadoras Veículos …" at bounding box center [363, 166] width 726 height 332
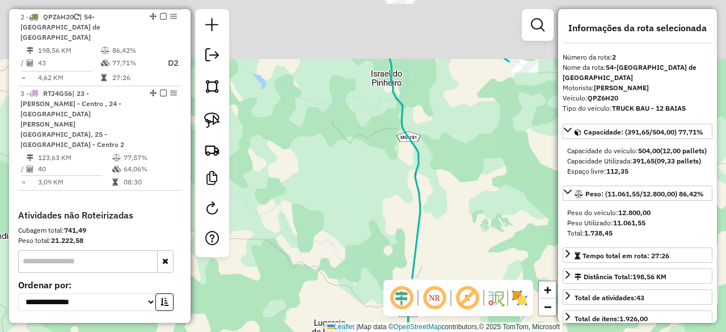
drag, startPoint x: 446, startPoint y: 220, endPoint x: 446, endPoint y: 231, distance: 10.8
click at [446, 231] on div "Janela de atendimento Grade de atendimento Capacidade Transportadoras Veículos …" at bounding box center [363, 166] width 726 height 332
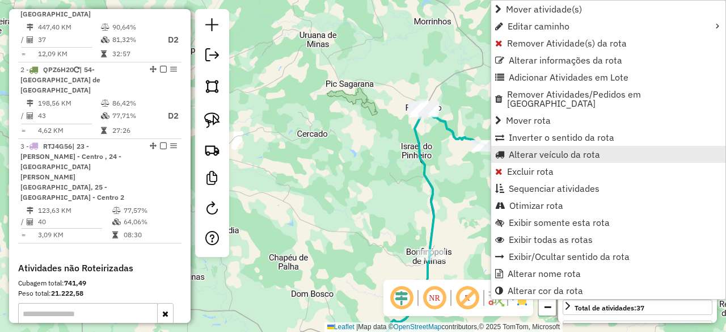
scroll to position [425, 0]
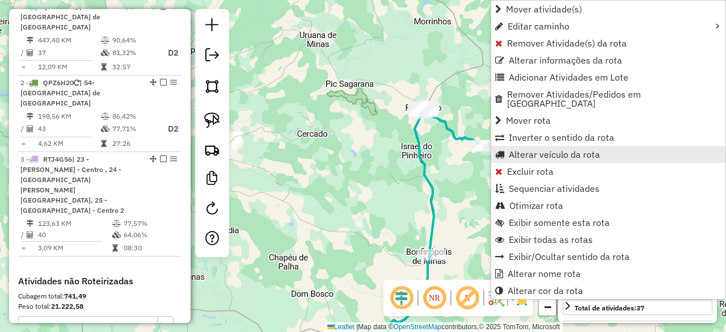
click at [565, 150] on span "Alterar veículo da rota" at bounding box center [554, 154] width 91 height 9
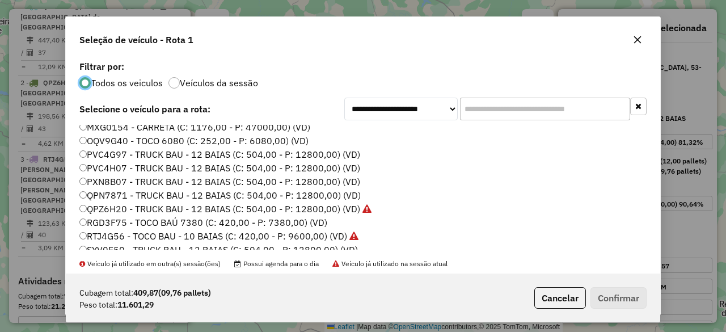
scroll to position [120, 0]
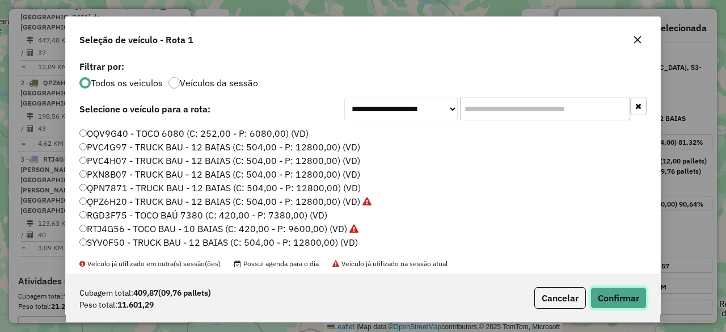
click at [622, 291] on button "Confirmar" at bounding box center [619, 298] width 56 height 22
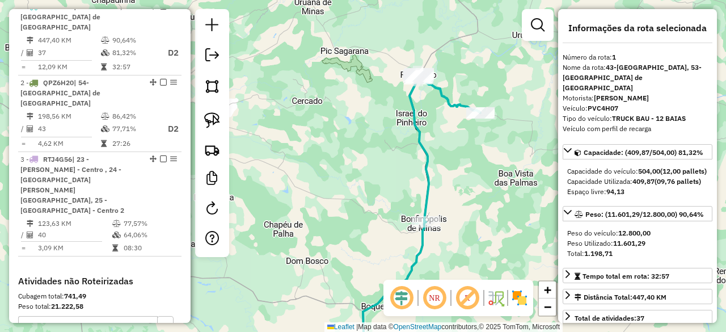
drag, startPoint x: 476, startPoint y: 231, endPoint x: 473, endPoint y: 61, distance: 170.2
click at [473, 65] on div "Janela de atendimento Grade de atendimento Capacidade Transportadoras Veículos …" at bounding box center [363, 166] width 726 height 332
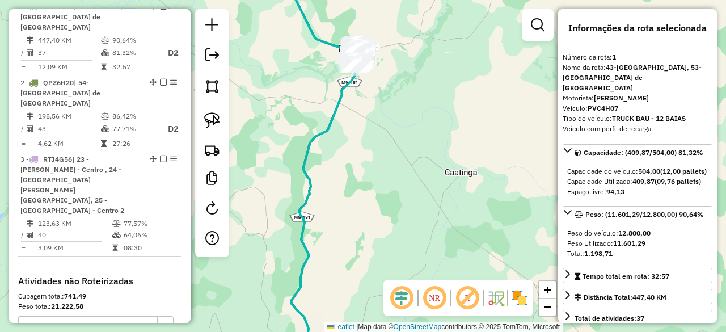
drag, startPoint x: 469, startPoint y: 222, endPoint x: 474, endPoint y: 238, distance: 16.9
click at [474, 238] on div "Janela de atendimento Grade de atendimento Capacidade Transportadoras Veículos …" at bounding box center [363, 166] width 726 height 332
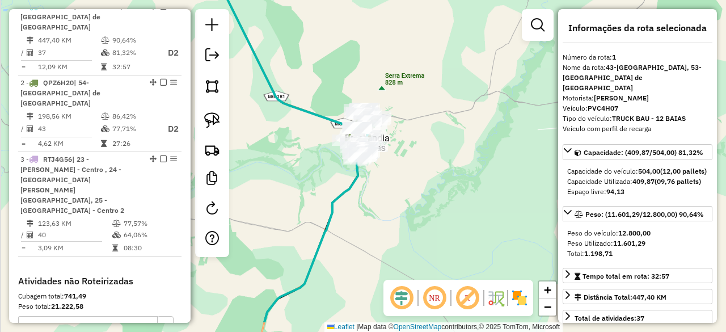
drag, startPoint x: 438, startPoint y: 224, endPoint x: 480, endPoint y: 74, distance: 155.5
click at [474, 88] on div "Janela de atendimento Grade de atendimento Capacidade Transportadoras Veículos …" at bounding box center [363, 166] width 726 height 332
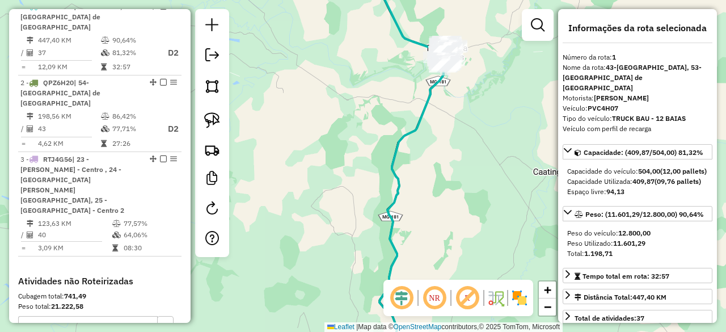
drag, startPoint x: 414, startPoint y: 139, endPoint x: 406, endPoint y: 120, distance: 20.3
click at [406, 123] on div "Janela de atendimento Grade de atendimento Capacidade Transportadoras Veículos …" at bounding box center [363, 166] width 726 height 332
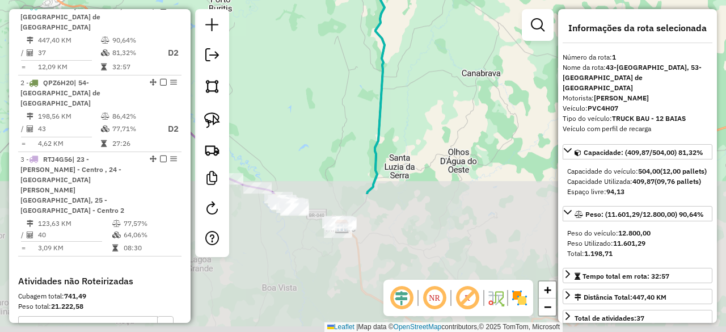
drag, startPoint x: 469, startPoint y: 247, endPoint x: 427, endPoint y: 70, distance: 182.0
click at [433, 71] on div "Janela de atendimento Grade de atendimento Capacidade Transportadoras Veículos …" at bounding box center [363, 166] width 726 height 332
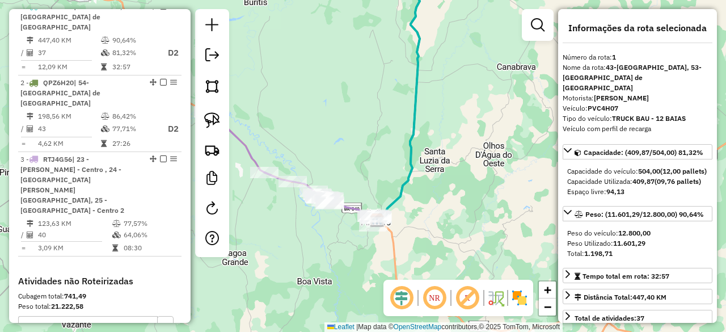
drag, startPoint x: 404, startPoint y: 200, endPoint x: 478, endPoint y: 190, distance: 74.4
click at [475, 192] on div "Janela de atendimento Grade de atendimento Capacidade Transportadoras Veículos …" at bounding box center [363, 166] width 726 height 332
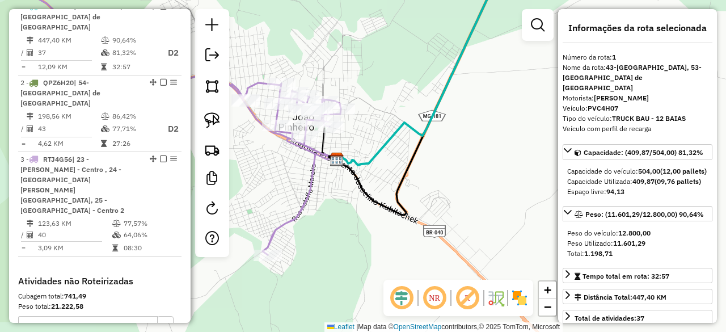
drag, startPoint x: 449, startPoint y: 208, endPoint x: 467, endPoint y: 208, distance: 18.2
click at [464, 208] on div "Janela de atendimento Grade de atendimento Capacidade Transportadoras Veículos …" at bounding box center [363, 166] width 726 height 332
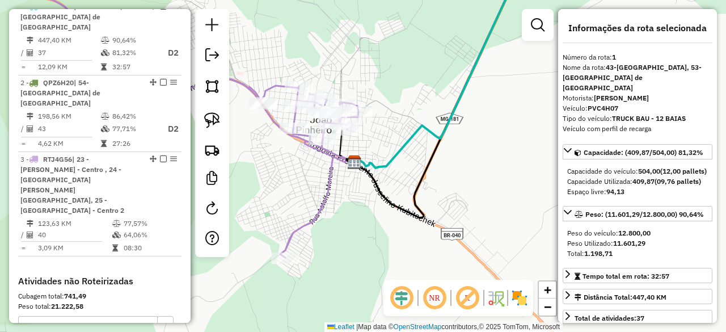
drag, startPoint x: 323, startPoint y: 230, endPoint x: 377, endPoint y: 252, distance: 58.8
click at [373, 253] on div "Janela de atendimento Grade de atendimento Capacidade Transportadoras Veículos …" at bounding box center [363, 166] width 726 height 332
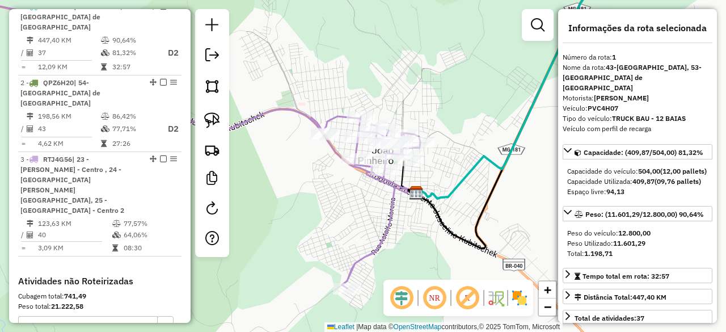
drag, startPoint x: 352, startPoint y: 218, endPoint x: 390, endPoint y: 248, distance: 48.4
click at [390, 248] on div "Janela de atendimento Grade de atendimento Capacidade Transportadoras Veículos …" at bounding box center [363, 166] width 726 height 332
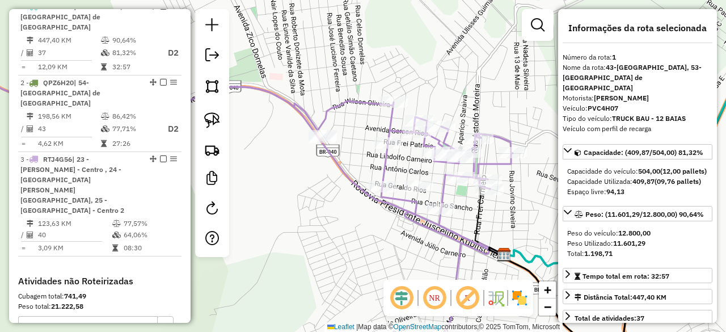
drag, startPoint x: 400, startPoint y: 193, endPoint x: 419, endPoint y: 224, distance: 36.4
click at [419, 224] on icon at bounding box center [236, 218] width 553 height 398
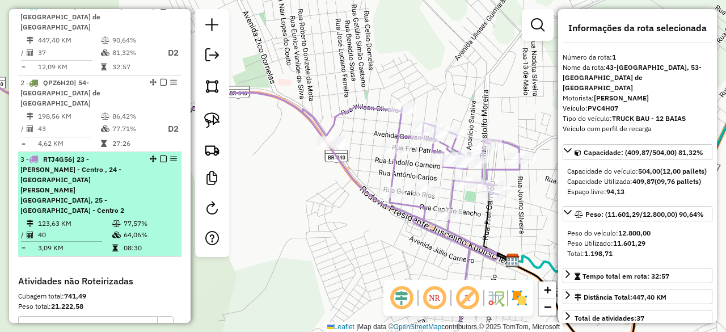
click at [161, 155] on em at bounding box center [163, 158] width 7 height 7
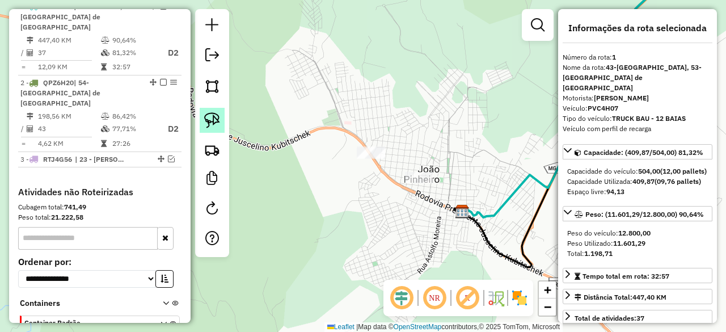
click at [219, 121] on img at bounding box center [212, 120] width 16 height 16
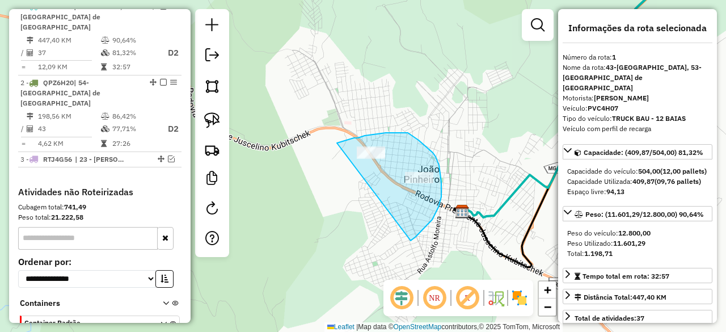
drag, startPoint x: 338, startPoint y: 143, endPoint x: 344, endPoint y: 252, distance: 109.1
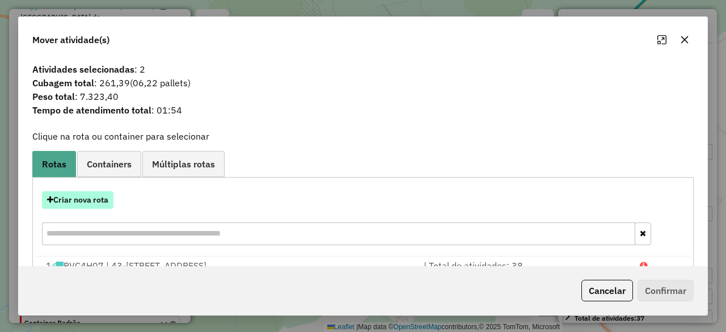
click at [88, 196] on button "Criar nova rota" at bounding box center [77, 200] width 71 height 18
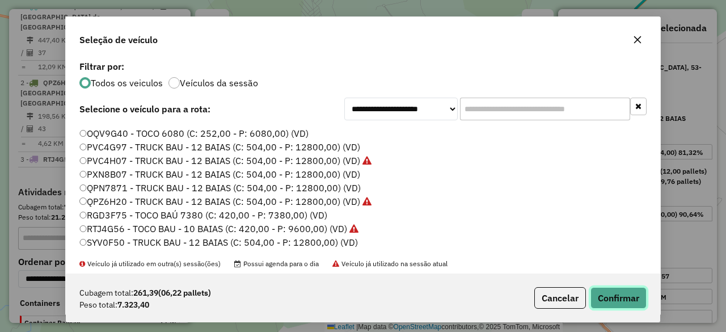
click at [625, 293] on button "Confirmar" at bounding box center [619, 298] width 56 height 22
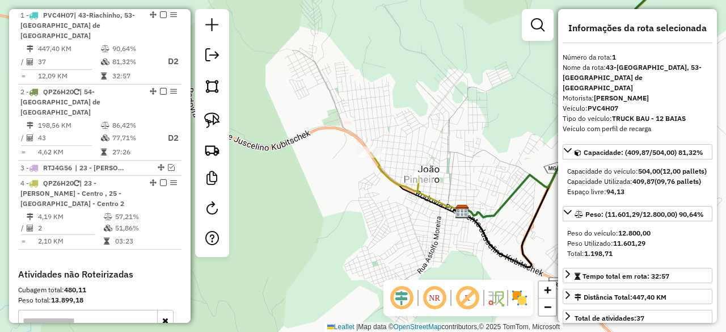
scroll to position [425, 0]
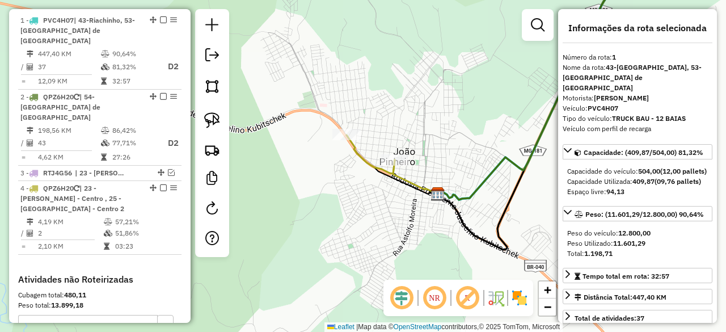
drag, startPoint x: 378, startPoint y: 191, endPoint x: 352, endPoint y: 174, distance: 31.0
click at [352, 174] on div "Janela de atendimento Grade de atendimento Capacidade Transportadoras Veículos …" at bounding box center [363, 166] width 726 height 332
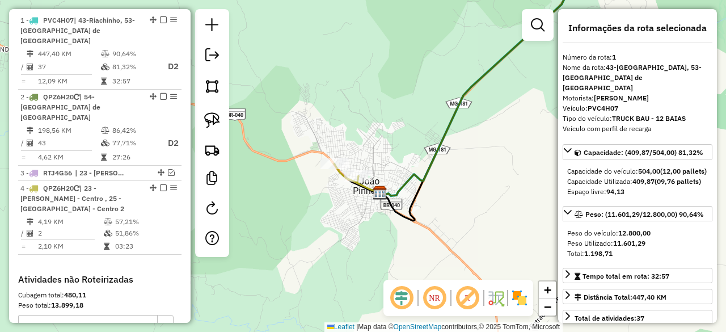
drag, startPoint x: 476, startPoint y: 192, endPoint x: 420, endPoint y: 195, distance: 56.2
click at [420, 195] on div "Janela de atendimento Grade de atendimento Capacidade Transportadoras Veículos …" at bounding box center [363, 166] width 726 height 332
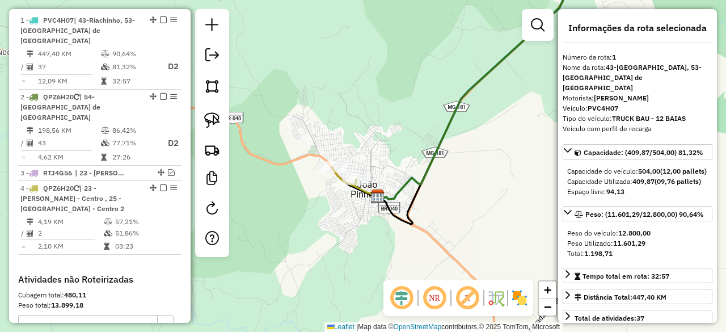
drag, startPoint x: 466, startPoint y: 205, endPoint x: 520, endPoint y: 201, distance: 54.0
click at [520, 201] on div "Janela de atendimento Grade de atendimento Capacidade Transportadoras Veículos …" at bounding box center [363, 166] width 726 height 332
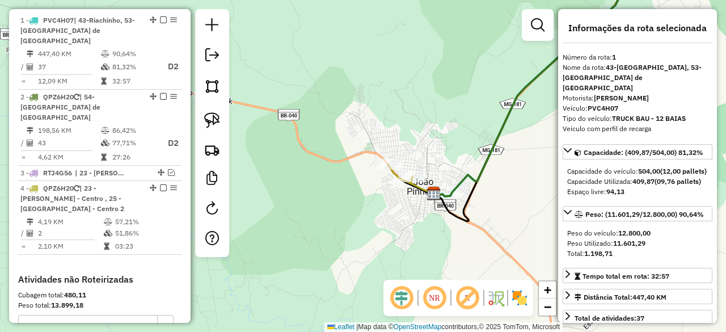
drag, startPoint x: 368, startPoint y: 203, endPoint x: 378, endPoint y: 207, distance: 11.0
click at [378, 207] on div "Janela de atendimento Grade de atendimento Capacidade Transportadoras Veículos …" at bounding box center [363, 166] width 726 height 332
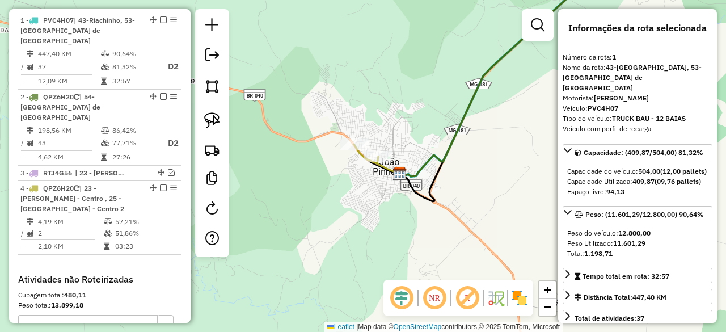
drag, startPoint x: 459, startPoint y: 154, endPoint x: 406, endPoint y: 123, distance: 62.0
click at [406, 123] on div "Janela de atendimento Grade de atendimento Capacidade Transportadoras Veículos …" at bounding box center [363, 166] width 726 height 332
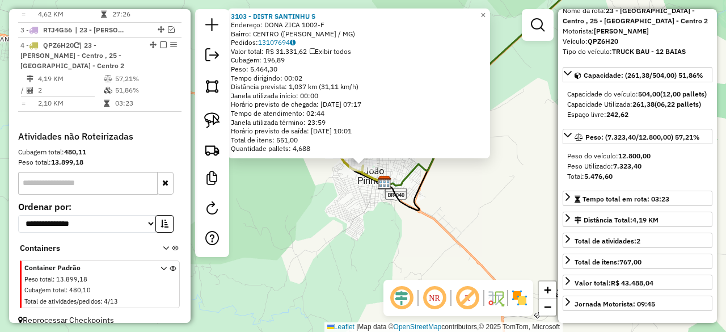
scroll to position [113, 0]
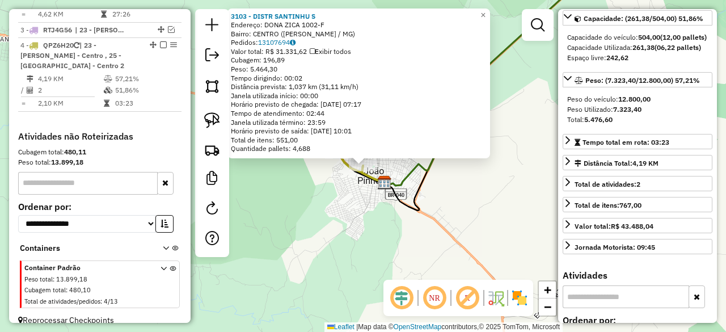
click at [362, 239] on div "3103 - DISTR SANTINHU S Endereço: DONA ZICA 1002-F Bairro: CENTRO ([PERSON_NAME…" at bounding box center [363, 166] width 726 height 332
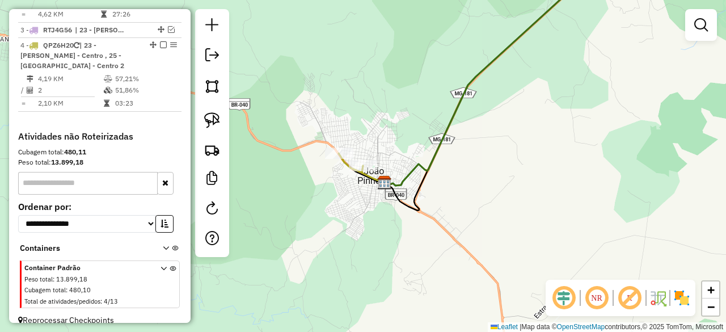
drag, startPoint x: 517, startPoint y: 195, endPoint x: 509, endPoint y: 204, distance: 12.5
click at [509, 204] on div "Janela de atendimento Grade de atendimento Capacidade Transportadoras Veículos …" at bounding box center [363, 166] width 726 height 332
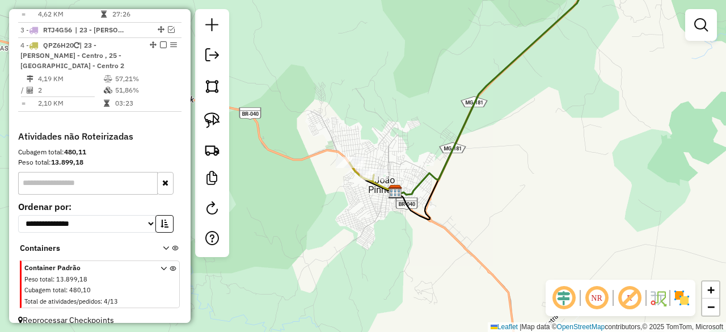
drag, startPoint x: 323, startPoint y: 223, endPoint x: 406, endPoint y: 216, distance: 83.1
click at [406, 216] on div "Janela de atendimento Grade de atendimento Capacidade Transportadoras Veículos …" at bounding box center [363, 166] width 726 height 332
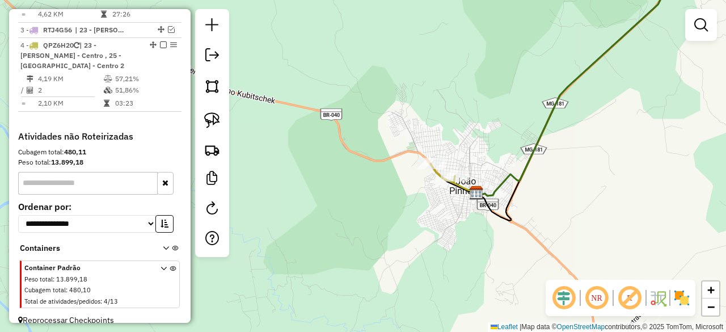
drag, startPoint x: 414, startPoint y: 203, endPoint x: 391, endPoint y: 221, distance: 29.5
click at [391, 221] on div "Janela de atendimento Grade de atendimento Capacidade Transportadoras Veículos …" at bounding box center [363, 166] width 726 height 332
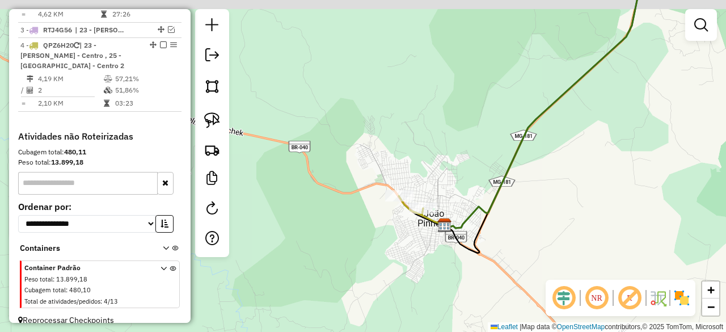
drag, startPoint x: 500, startPoint y: 132, endPoint x: 470, endPoint y: 172, distance: 49.5
click at [470, 172] on div "Janela de atendimento Grade de atendimento Capacidade Transportadoras Veículos …" at bounding box center [363, 166] width 726 height 332
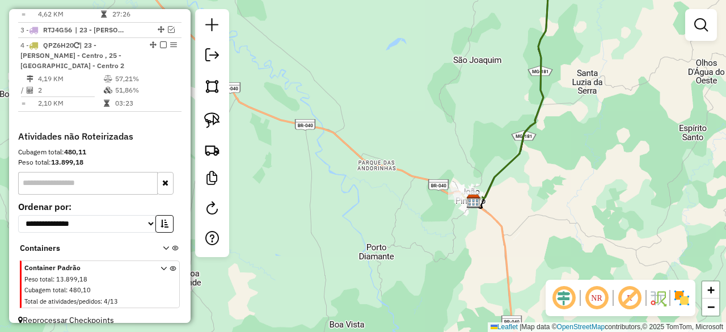
drag, startPoint x: 589, startPoint y: 162, endPoint x: 528, endPoint y: 198, distance: 71.2
click at [533, 195] on div "Janela de atendimento Grade de atendimento Capacidade Transportadoras Veículos …" at bounding box center [363, 166] width 726 height 332
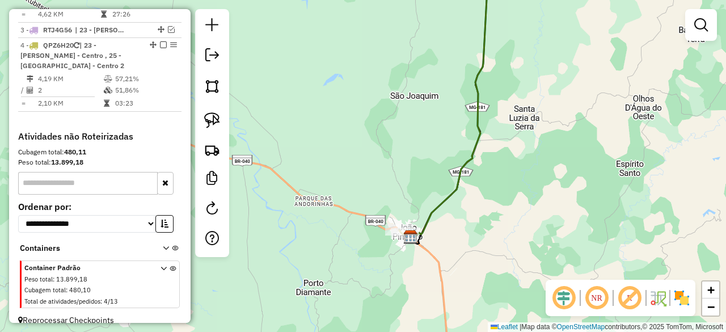
drag, startPoint x: 543, startPoint y: 151, endPoint x: 500, endPoint y: 231, distance: 90.4
click at [501, 230] on div "Janela de atendimento Grade de atendimento Capacidade Transportadoras Veículos …" at bounding box center [363, 166] width 726 height 332
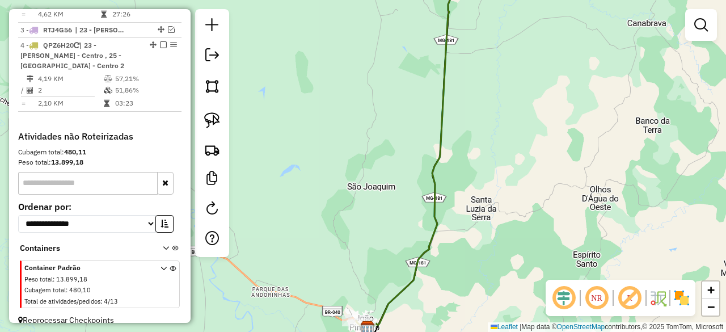
drag, startPoint x: 503, startPoint y: 167, endPoint x: 504, endPoint y: 210, distance: 43.7
click at [504, 209] on div "Janela de atendimento Grade de atendimento Capacidade Transportadoras Veículos …" at bounding box center [363, 166] width 726 height 332
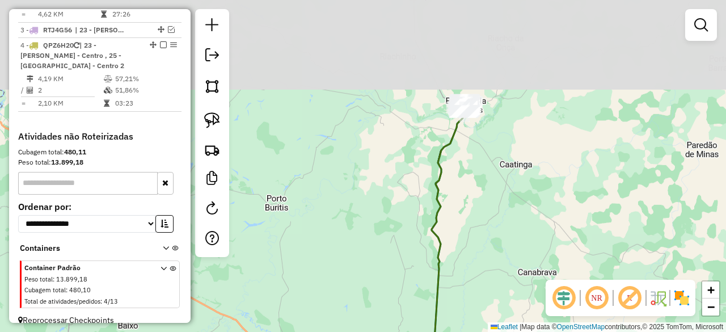
drag, startPoint x: 580, startPoint y: 72, endPoint x: 520, endPoint y: 260, distance: 197.2
click at [521, 258] on div "Janela de atendimento Grade de atendimento Capacidade Transportadoras Veículos …" at bounding box center [363, 166] width 726 height 332
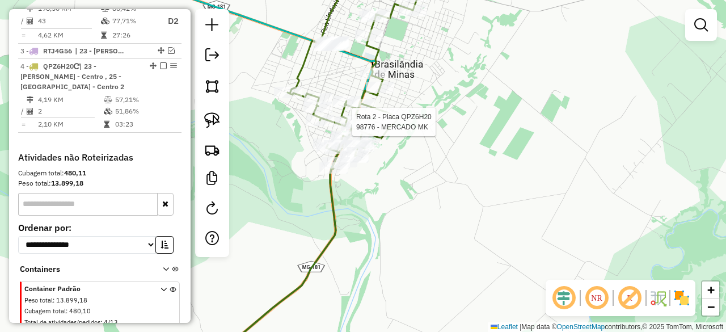
select select "*********"
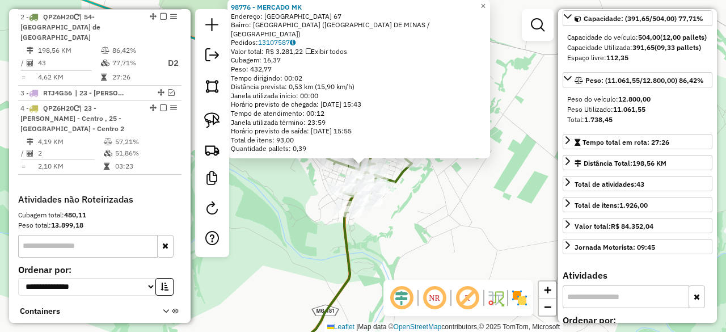
click at [443, 195] on div "98776 - MERCADO MK Endereço: [GEOGRAPHIC_DATA] 67 [GEOGRAPHIC_DATA]: [GEOGRAPHI…" at bounding box center [363, 166] width 726 height 332
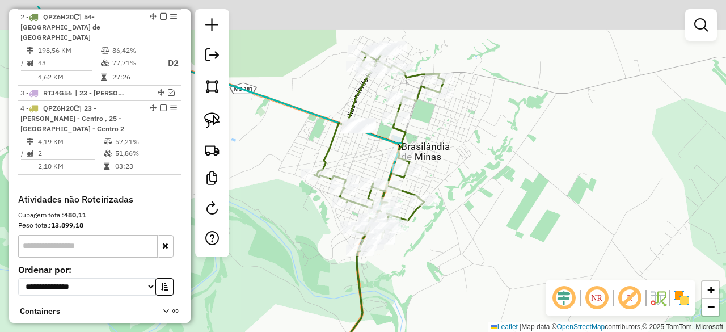
click at [458, 195] on div "Janela de atendimento Grade de atendimento Capacidade Transportadoras Veículos …" at bounding box center [363, 166] width 726 height 332
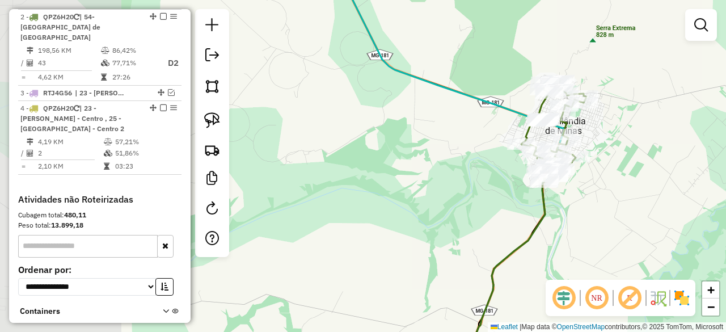
drag, startPoint x: 639, startPoint y: 134, endPoint x: 582, endPoint y: 252, distance: 130.7
click at [582, 251] on div "Janela de atendimento Grade de atendimento Capacidade Transportadoras Veículos …" at bounding box center [363, 166] width 726 height 332
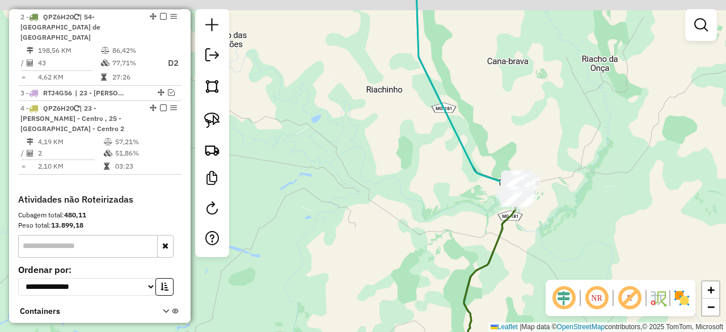
drag, startPoint x: 397, startPoint y: 100, endPoint x: 420, endPoint y: 267, distance: 168.9
click at [420, 262] on div "Janela de atendimento Grade de atendimento Capacidade Transportadoras Veículos …" at bounding box center [363, 166] width 726 height 332
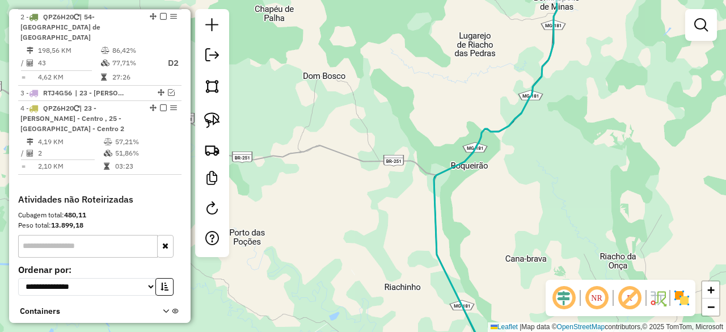
drag, startPoint x: 486, startPoint y: 129, endPoint x: 483, endPoint y: 256, distance: 127.7
click at [483, 256] on div "Janela de atendimento Grade de atendimento Capacidade Transportadoras Veículos …" at bounding box center [363, 166] width 726 height 332
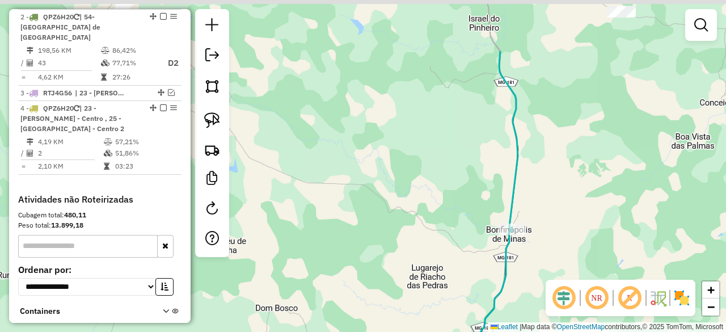
drag, startPoint x: 609, startPoint y: 167, endPoint x: 535, endPoint y: 234, distance: 100.0
click at [557, 252] on div "Janela de atendimento Grade de atendimento Capacidade Transportadoras Veículos …" at bounding box center [363, 166] width 726 height 332
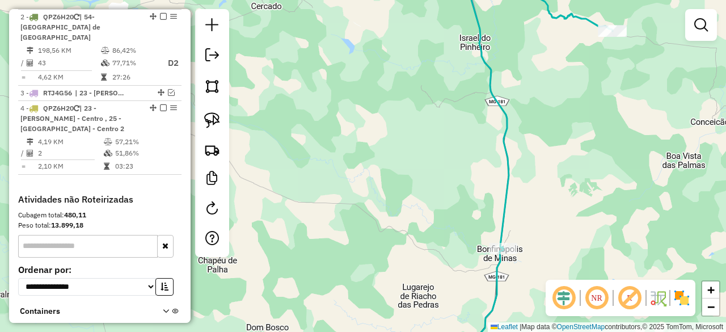
drag, startPoint x: 560, startPoint y: 205, endPoint x: 560, endPoint y: 218, distance: 13.6
click at [560, 218] on div "Janela de atendimento Grade de atendimento Capacidade Transportadoras Veículos …" at bounding box center [363, 166] width 726 height 332
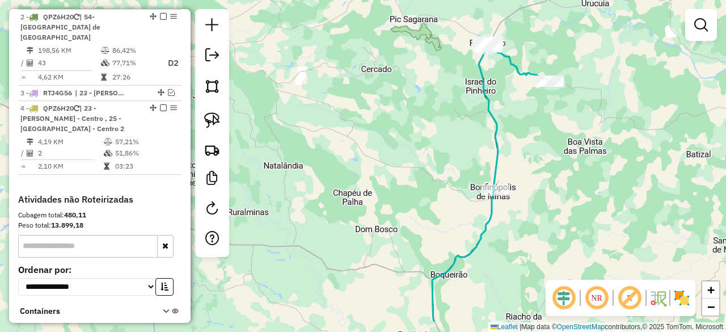
drag, startPoint x: 598, startPoint y: 209, endPoint x: 492, endPoint y: 74, distance: 171.3
click at [492, 75] on div "Janela de atendimento Grade de atendimento Capacidade Transportadoras Veículos …" at bounding box center [363, 166] width 726 height 332
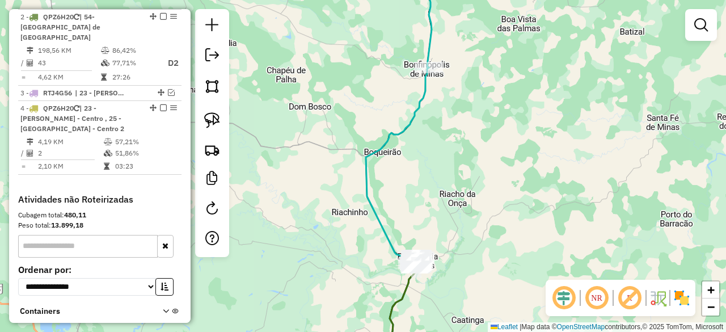
drag, startPoint x: 470, startPoint y: 201, endPoint x: 475, endPoint y: 189, distance: 13.0
click at [473, 193] on div "Janela de atendimento Grade de atendimento Capacidade Transportadoras Veículos …" at bounding box center [363, 166] width 726 height 332
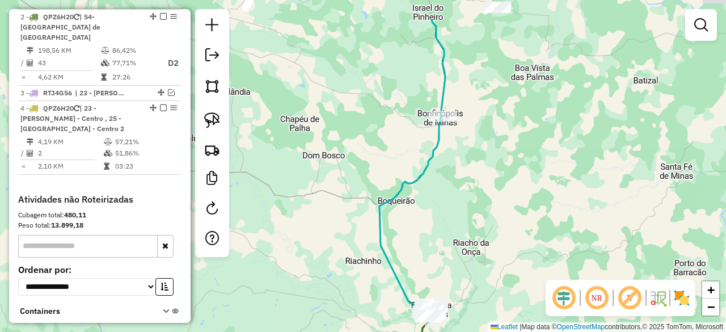
drag, startPoint x: 514, startPoint y: 149, endPoint x: 565, endPoint y: 321, distance: 179.3
click at [564, 318] on div "Janela de atendimento Grade de atendimento Capacidade Transportadoras Veículos …" at bounding box center [363, 166] width 726 height 332
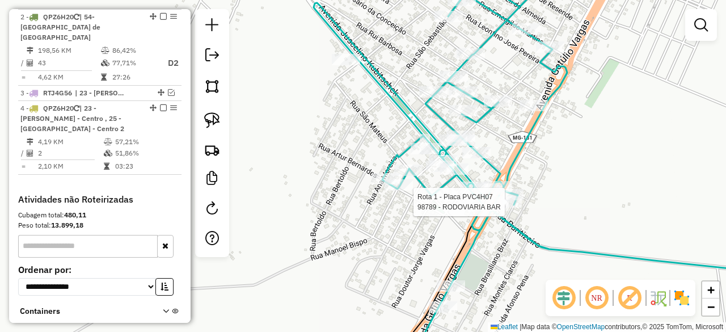
select select "*********"
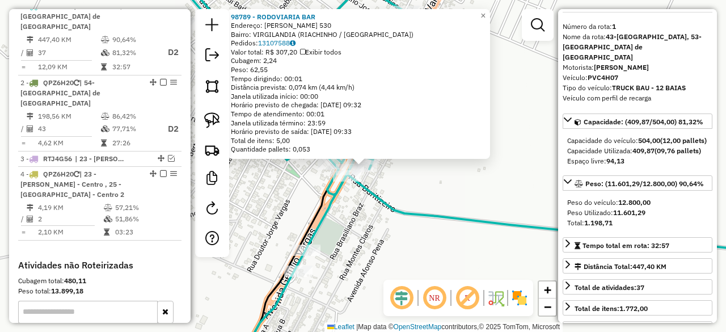
scroll to position [57, 0]
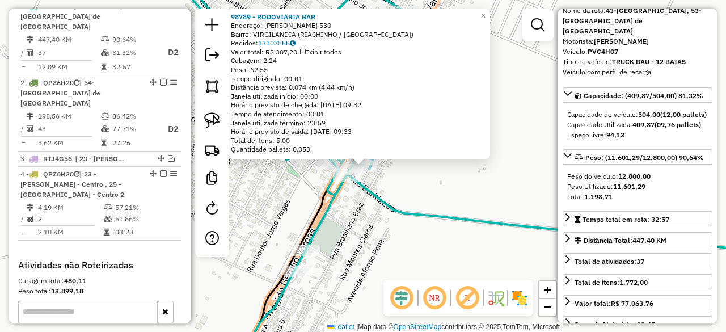
click at [373, 233] on div "98789 - RODOVIARIA BAR Endereço: [PERSON_NAME] 530 Bairro: [GEOGRAPHIC_DATA] ([…" at bounding box center [363, 166] width 726 height 332
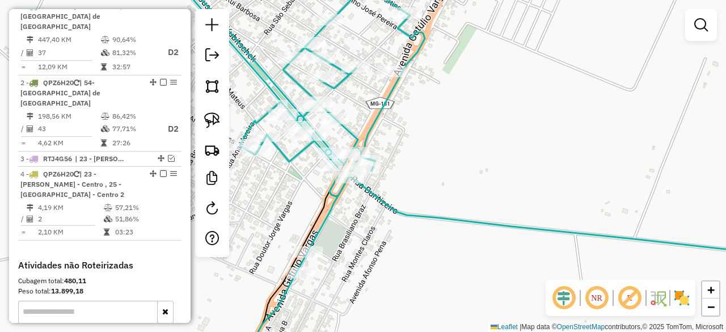
drag, startPoint x: 429, startPoint y: 159, endPoint x: 454, endPoint y: 223, distance: 68.5
click at [454, 223] on div "Janela de atendimento Grade de atendimento Capacidade Transportadoras Veículos …" at bounding box center [363, 166] width 726 height 332
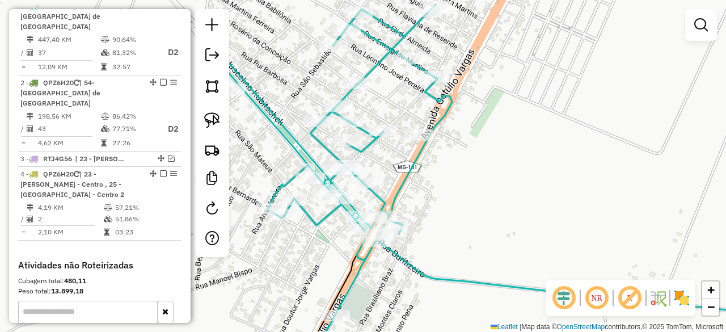
drag, startPoint x: 432, startPoint y: 200, endPoint x: 476, endPoint y: 200, distance: 44.2
click at [476, 200] on div "Janela de atendimento Grade de atendimento Capacidade Transportadoras Veículos …" at bounding box center [363, 166] width 726 height 332
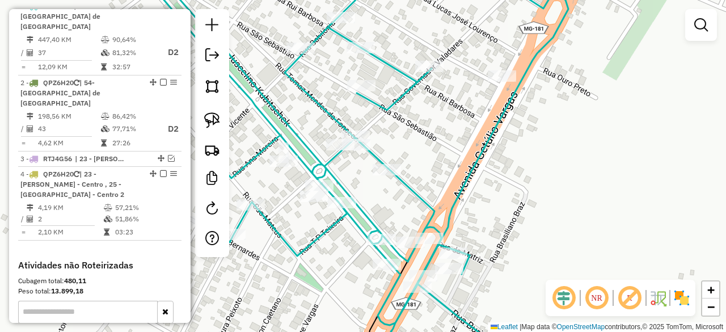
drag, startPoint x: 374, startPoint y: 124, endPoint x: 414, endPoint y: 130, distance: 40.3
click at [411, 129] on div "Janela de atendimento Grade de atendimento Capacidade Transportadoras Veículos …" at bounding box center [363, 166] width 726 height 332
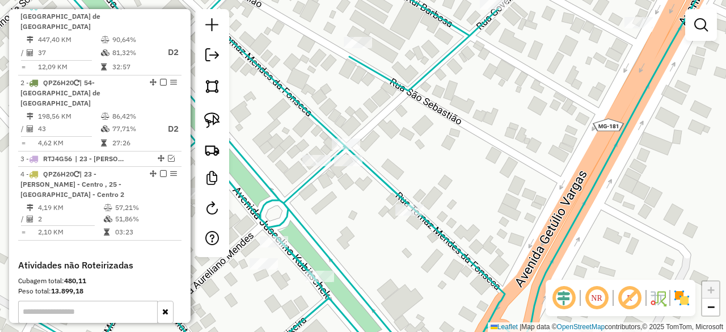
drag, startPoint x: 427, startPoint y: 132, endPoint x: 416, endPoint y: 145, distance: 16.5
click at [416, 145] on div "Janela de atendimento Grade de atendimento Capacidade Transportadoras Veículos …" at bounding box center [363, 166] width 726 height 332
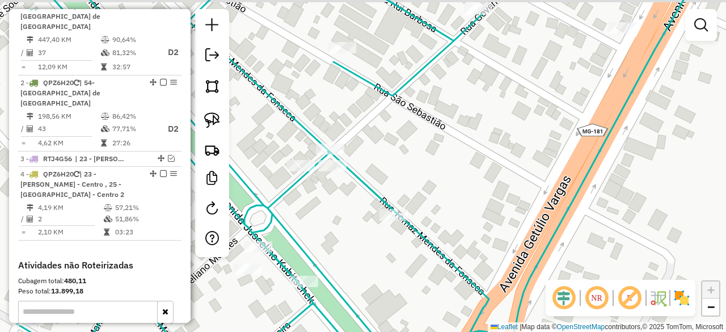
drag, startPoint x: 545, startPoint y: 109, endPoint x: 490, endPoint y: 127, distance: 57.2
click at [490, 127] on div "Janela de atendimento Grade de atendimento Capacidade Transportadoras Veículos …" at bounding box center [363, 166] width 726 height 332
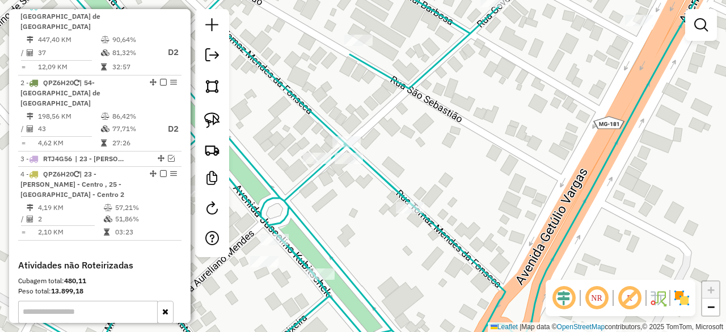
drag, startPoint x: 475, startPoint y: 144, endPoint x: 501, endPoint y: 129, distance: 30.3
click at [501, 129] on div "Janela de atendimento Grade de atendimento Capacidade Transportadoras Veículos …" at bounding box center [363, 166] width 726 height 332
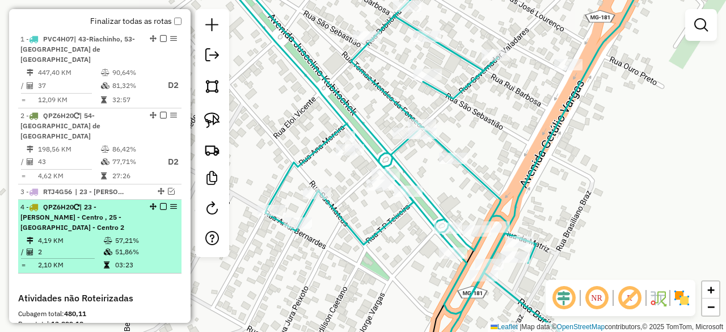
scroll to position [382, 0]
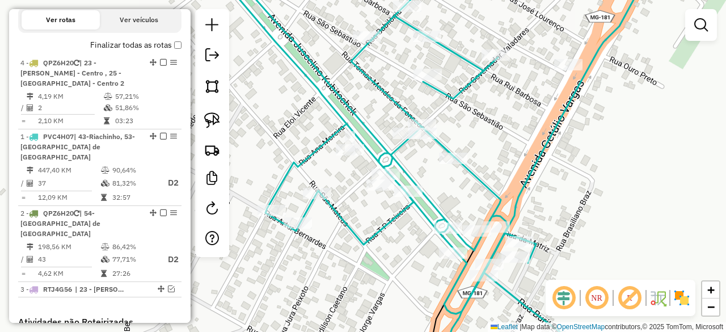
drag, startPoint x: 151, startPoint y: 218, endPoint x: 159, endPoint y: 48, distance: 170.4
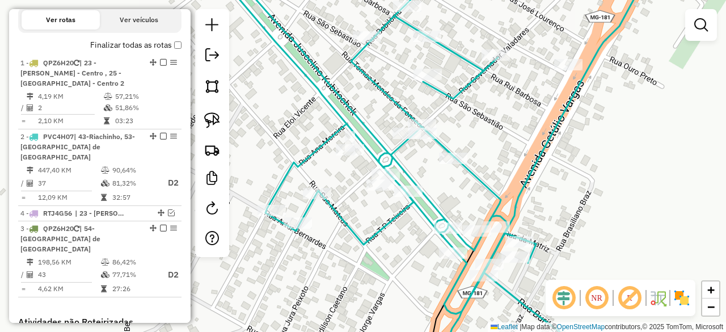
drag, startPoint x: 147, startPoint y: 211, endPoint x: 129, endPoint y: 288, distance: 78.8
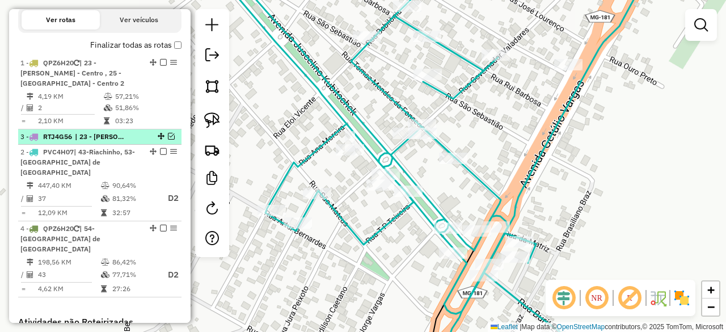
drag, startPoint x: 157, startPoint y: 209, endPoint x: 161, endPoint y: 142, distance: 67.0
click at [168, 140] on em at bounding box center [171, 136] width 7 height 7
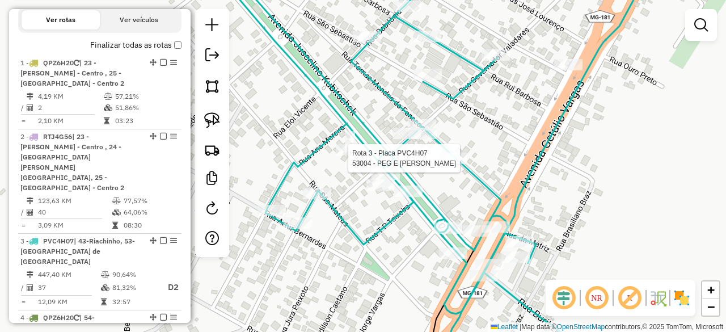
select select "*********"
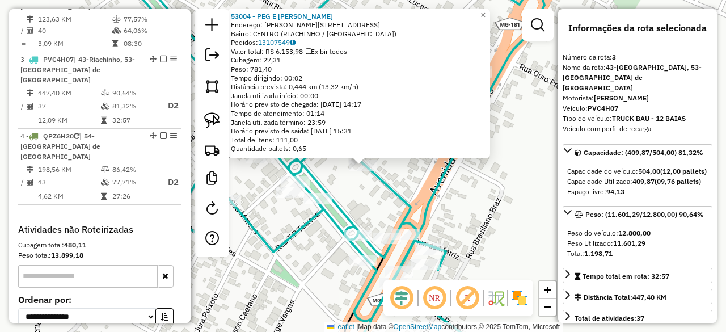
scroll to position [596, 0]
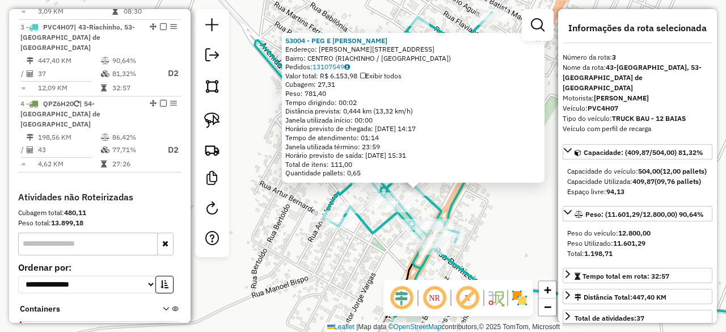
click at [314, 271] on div "53004 - PEG E PAG MARTINS Endereço: [PERSON_NAME][STREET_ADDRESS] Pedidos: 1310…" at bounding box center [363, 166] width 726 height 332
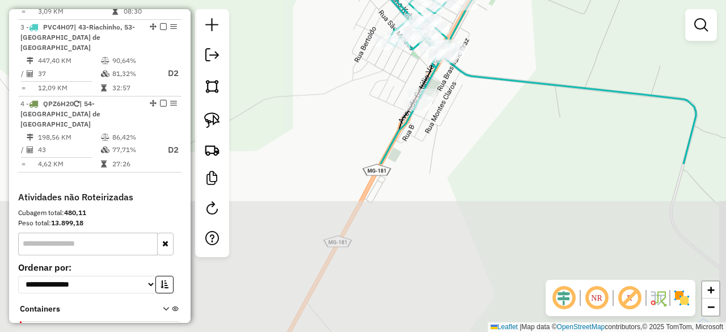
drag, startPoint x: 438, startPoint y: 271, endPoint x: 482, endPoint y: 10, distance: 265.1
click at [479, 22] on icon at bounding box center [525, 51] width 342 height 225
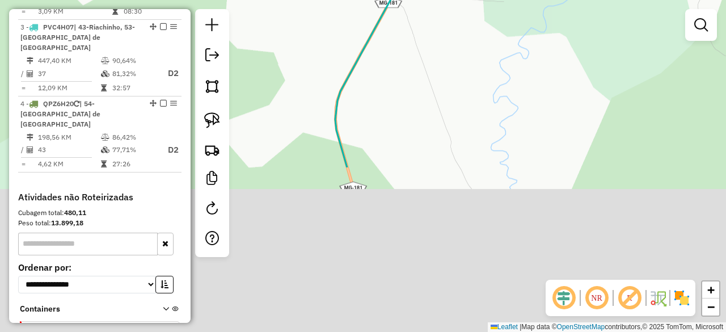
drag, startPoint x: 410, startPoint y: 225, endPoint x: 427, endPoint y: 3, distance: 223.0
click at [427, 10] on div "Janela de atendimento Grade de atendimento Capacidade Transportadoras Veículos …" at bounding box center [363, 166] width 726 height 332
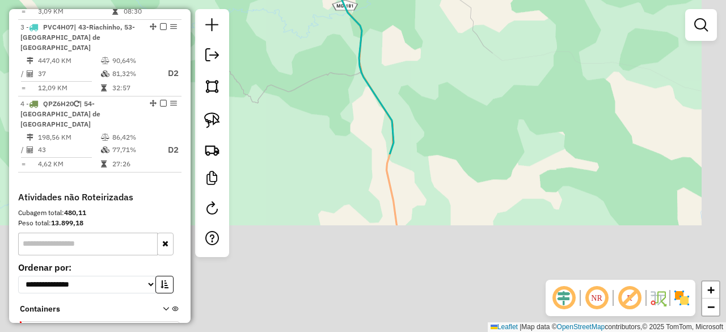
drag, startPoint x: 483, startPoint y: 210, endPoint x: 404, endPoint y: -11, distance: 235.1
click at [404, 0] on html "Aguarde... Pop-up bloqueado! Seu navegador bloqueou automáticamente a abertura …" at bounding box center [363, 166] width 726 height 332
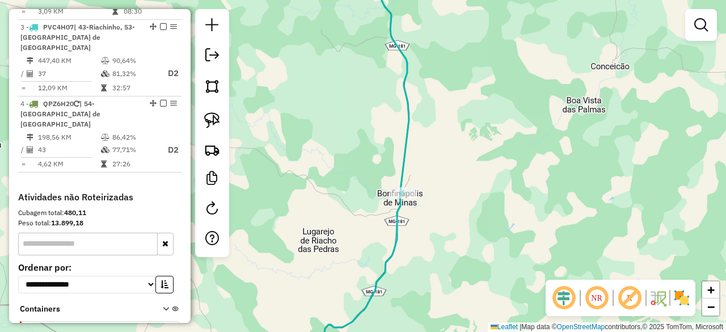
drag, startPoint x: 487, startPoint y: 209, endPoint x: 470, endPoint y: 29, distance: 181.2
click at [471, 41] on div "Janela de atendimento Grade de atendimento Capacidade Transportadoras Veículos …" at bounding box center [363, 166] width 726 height 332
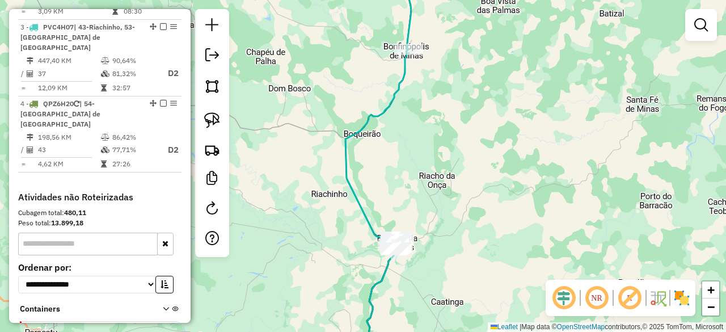
drag, startPoint x: 476, startPoint y: 219, endPoint x: 466, endPoint y: 117, distance: 102.0
click at [466, 119] on div "Janela de atendimento Grade de atendimento Capacidade Transportadoras Veículos …" at bounding box center [363, 166] width 726 height 332
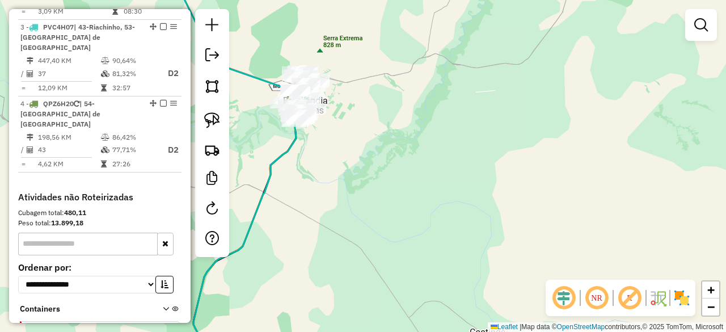
drag, startPoint x: 359, startPoint y: 124, endPoint x: 422, endPoint y: 151, distance: 68.6
click at [419, 151] on div "Janela de atendimento Grade de atendimento Capacidade Transportadoras Veículos …" at bounding box center [363, 166] width 726 height 332
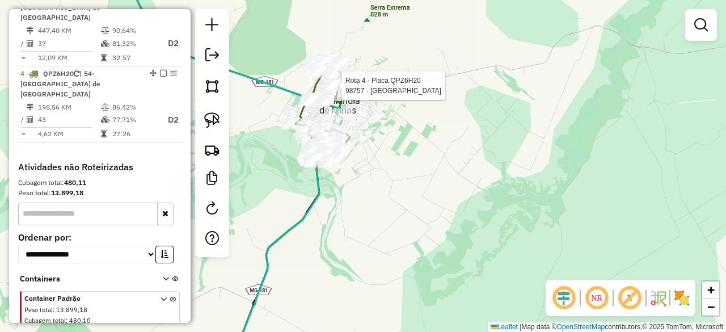
select select "*********"
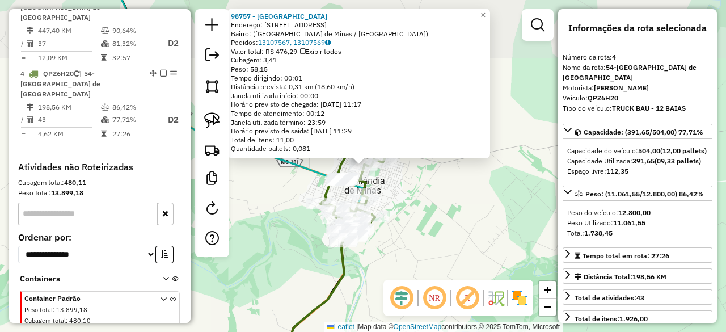
scroll to position [636, 0]
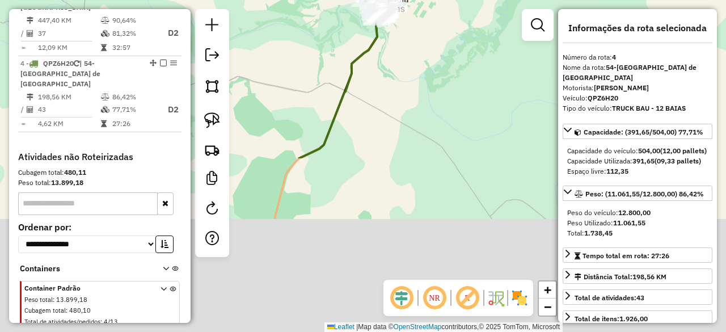
drag, startPoint x: 440, startPoint y: 227, endPoint x: 429, endPoint y: 2, distance: 226.1
click at [429, 7] on div "98757 - [GEOGRAPHIC_DATA] Endereço: [STREET_ADDRESS] [GEOGRAPHIC_DATA]: 1310756…" at bounding box center [363, 166] width 726 height 332
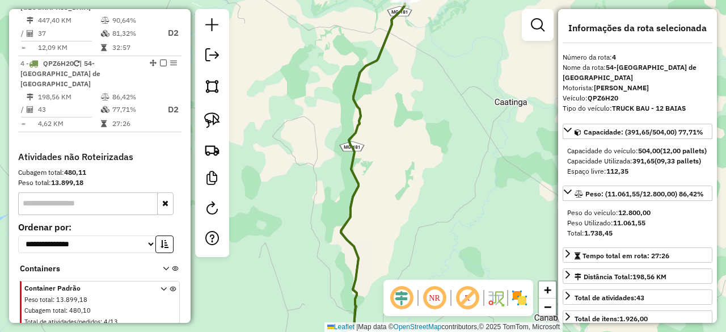
drag, startPoint x: 408, startPoint y: 194, endPoint x: 404, endPoint y: 140, distance: 54.6
click at [406, 157] on div "98757 - [GEOGRAPHIC_DATA] Endereço: [STREET_ADDRESS] [GEOGRAPHIC_DATA]: 1310756…" at bounding box center [363, 166] width 726 height 332
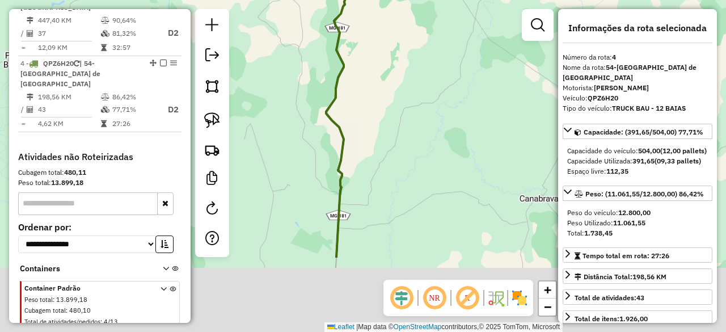
drag, startPoint x: 418, startPoint y: 221, endPoint x: 405, endPoint y: 51, distance: 170.1
click at [405, 69] on div "98757 - [GEOGRAPHIC_DATA] Endereço: [STREET_ADDRESS] [GEOGRAPHIC_DATA]: 1310756…" at bounding box center [363, 166] width 726 height 332
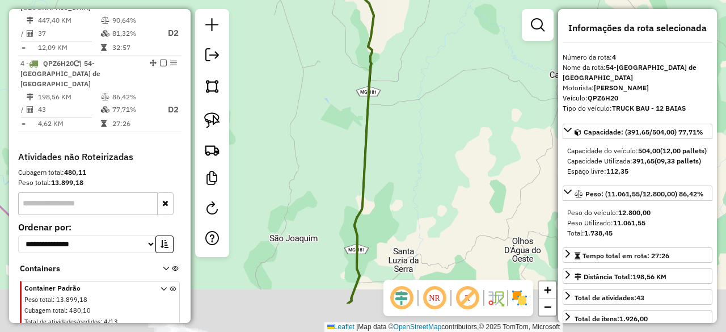
drag, startPoint x: 382, startPoint y: 230, endPoint x: 423, endPoint y: 50, distance: 183.8
click at [423, 74] on div "98757 - [GEOGRAPHIC_DATA] Endereço: [STREET_ADDRESS] [GEOGRAPHIC_DATA]: 1310756…" at bounding box center [363, 166] width 726 height 332
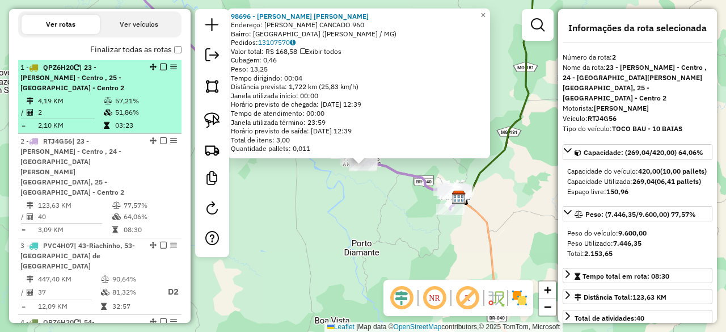
scroll to position [342, 0]
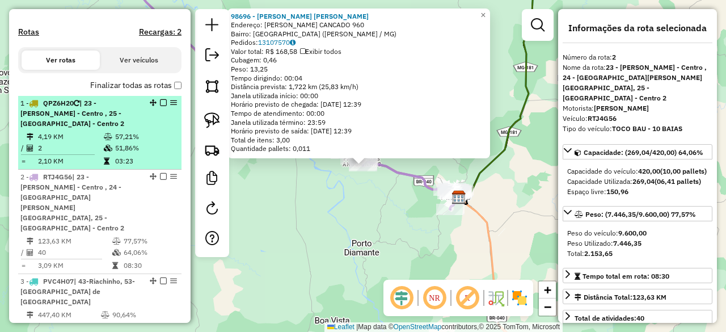
click at [108, 115] on span "| 23 - [PERSON_NAME] - Centro , 25 - [GEOGRAPHIC_DATA] - Centro 2" at bounding box center [72, 113] width 104 height 29
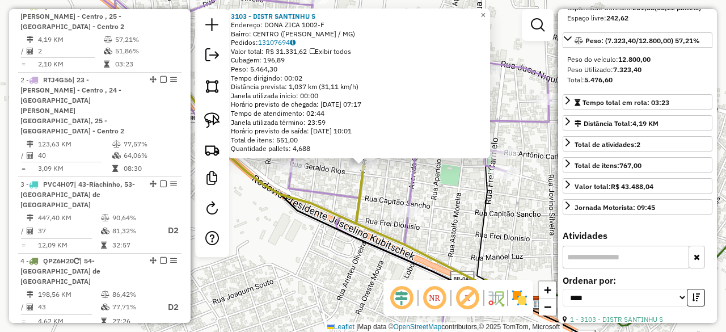
scroll to position [170, 0]
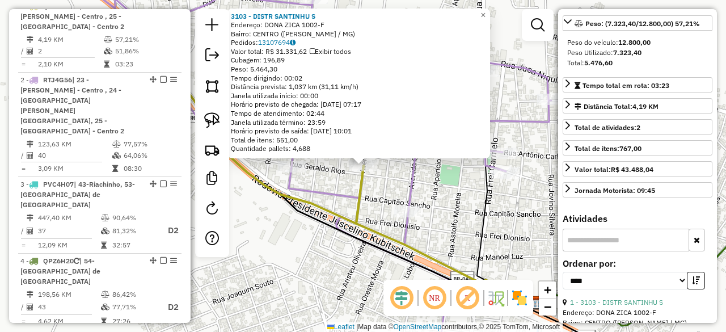
click at [289, 258] on div "3103 - DISTR SANTINHU S Endereço: DONA ZICA 1002-F Bairro: CENTRO ([PERSON_NAME…" at bounding box center [363, 166] width 726 height 332
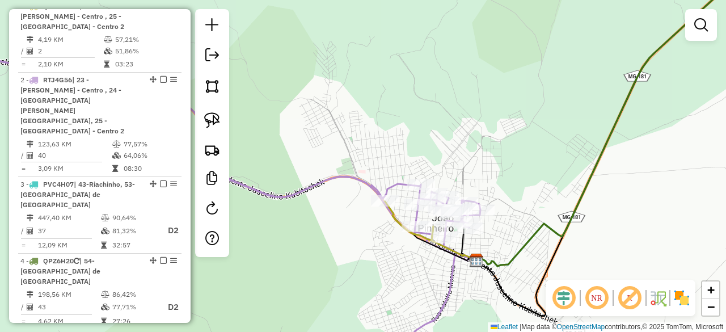
drag, startPoint x: 305, startPoint y: 242, endPoint x: 375, endPoint y: 247, distance: 70.5
click at [367, 251] on div "Janela de atendimento Grade de atendimento Capacidade Transportadoras Veículos …" at bounding box center [363, 166] width 726 height 332
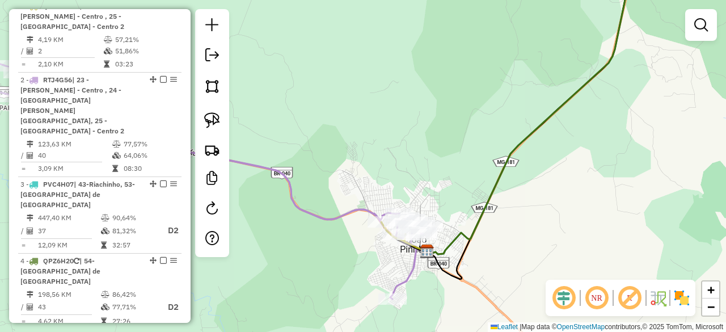
drag, startPoint x: 455, startPoint y: 165, endPoint x: 487, endPoint y: 119, distance: 56.3
click at [486, 121] on div "Janela de atendimento Grade de atendimento Capacidade Transportadoras Veículos …" at bounding box center [363, 166] width 726 height 332
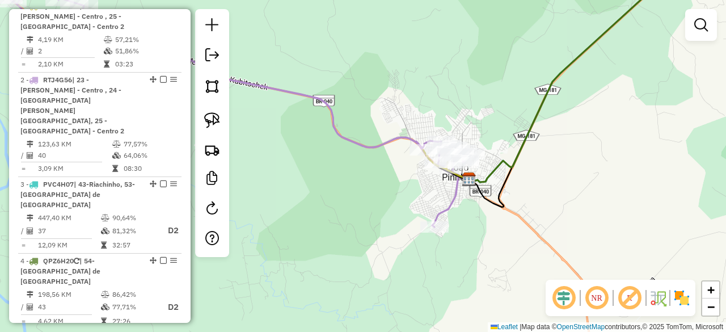
drag, startPoint x: 390, startPoint y: 223, endPoint x: 415, endPoint y: 176, distance: 52.8
click at [415, 180] on div "Janela de atendimento Grade de atendimento Capacidade Transportadoras Veículos …" at bounding box center [363, 166] width 726 height 332
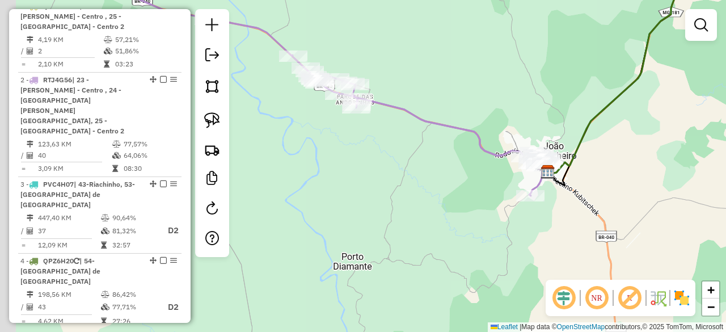
drag, startPoint x: 344, startPoint y: 209, endPoint x: 454, endPoint y: 226, distance: 111.9
click at [454, 228] on div "Janela de atendimento Grade de atendimento Capacidade Transportadoras Veículos …" at bounding box center [363, 166] width 726 height 332
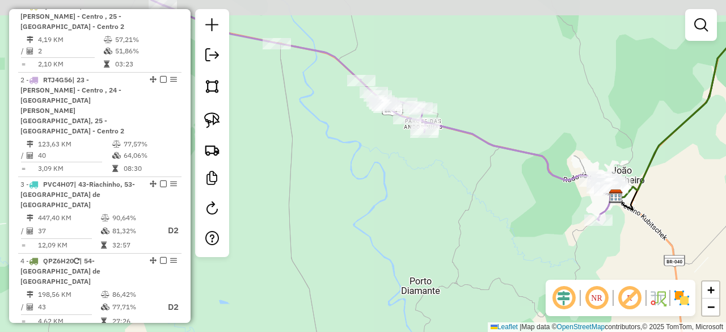
drag, startPoint x: 386, startPoint y: 217, endPoint x: 437, endPoint y: 234, distance: 54.0
click at [437, 234] on div "Janela de atendimento Grade de atendimento Capacidade Transportadoras Veículos …" at bounding box center [363, 166] width 726 height 332
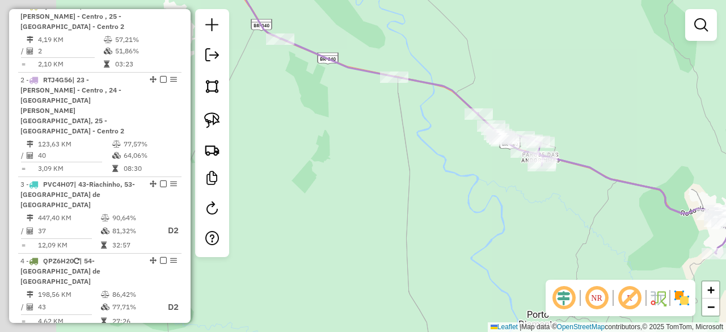
drag, startPoint x: 400, startPoint y: 225, endPoint x: 437, endPoint y: 228, distance: 37.0
click at [449, 235] on div "Janela de atendimento Grade de atendimento Capacidade Transportadoras Veículos …" at bounding box center [363, 166] width 726 height 332
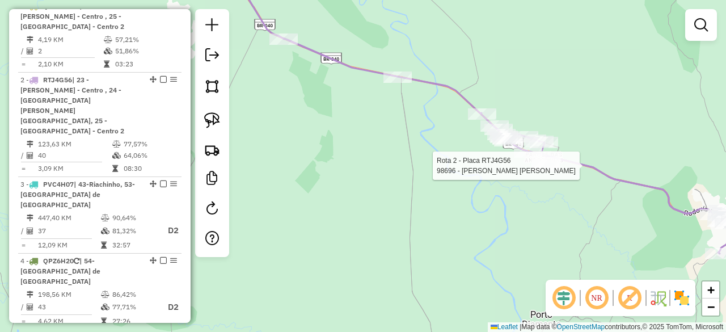
select select "*********"
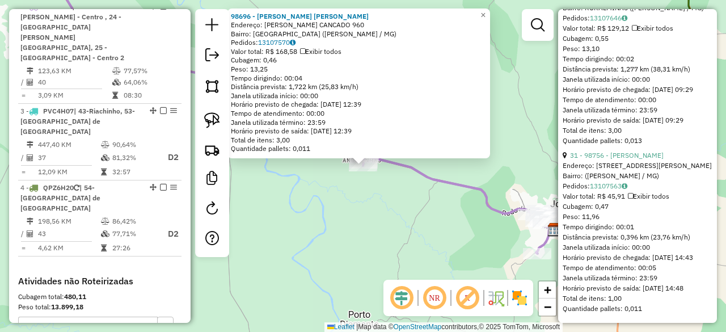
scroll to position [7453, 0]
click at [446, 209] on div "98696 - ACOUGUE [PERSON_NAME]: [PERSON_NAME] CANCADO 960 Bairro: [GEOGRAPHIC_DA…" at bounding box center [363, 166] width 726 height 332
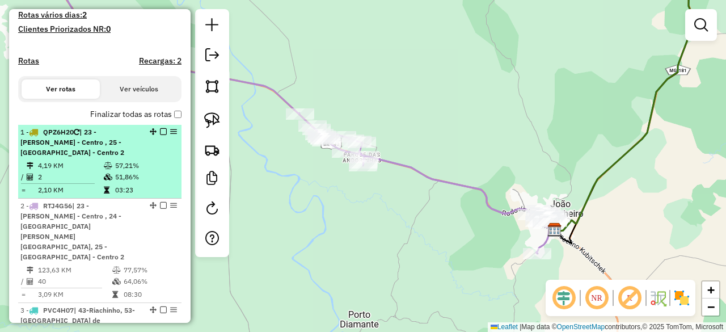
scroll to position [285, 0]
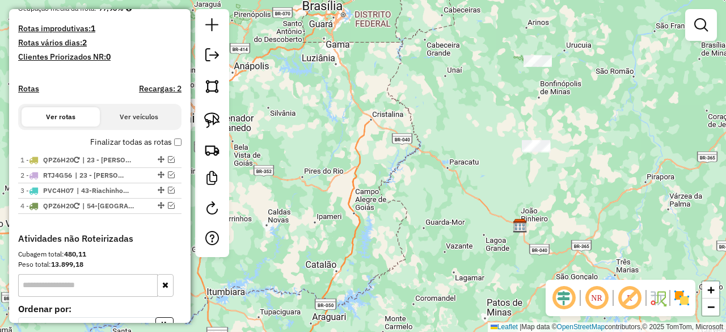
drag, startPoint x: 639, startPoint y: 119, endPoint x: 581, endPoint y: 184, distance: 86.8
click at [583, 184] on div "Janela de atendimento Grade de atendimento Capacidade Transportadoras Veículos …" at bounding box center [363, 166] width 726 height 332
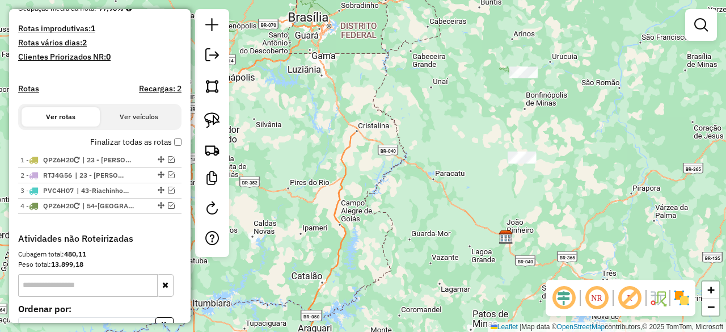
drag, startPoint x: 587, startPoint y: 132, endPoint x: 588, endPoint y: 172, distance: 40.8
click at [588, 172] on div "Janela de atendimento Grade de atendimento Capacidade Transportadoras Veículos …" at bounding box center [363, 166] width 726 height 332
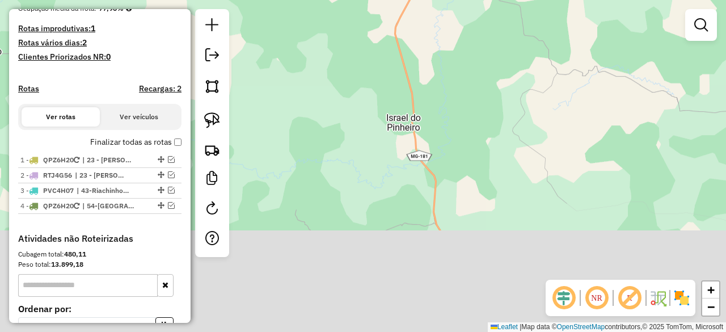
drag, startPoint x: 525, startPoint y: 250, endPoint x: 421, endPoint y: -10, distance: 280.1
click at [421, 0] on html "Aguarde... Pop-up bloqueado! Seu navegador bloqueou automáticamente a abertura …" at bounding box center [363, 166] width 726 height 332
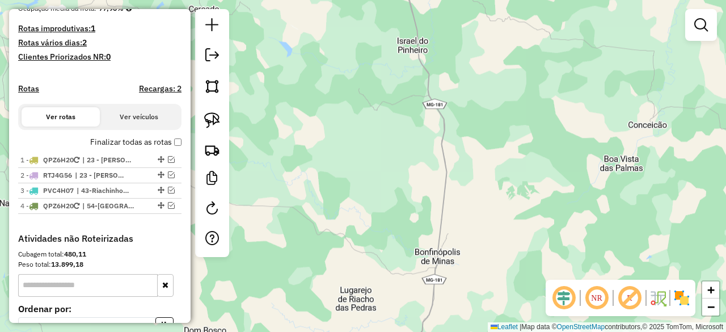
drag, startPoint x: 496, startPoint y: 242, endPoint x: 496, endPoint y: 123, distance: 118.6
click at [496, 125] on div "Janela de atendimento Grade de atendimento Capacidade Transportadoras Veículos …" at bounding box center [363, 166] width 726 height 332
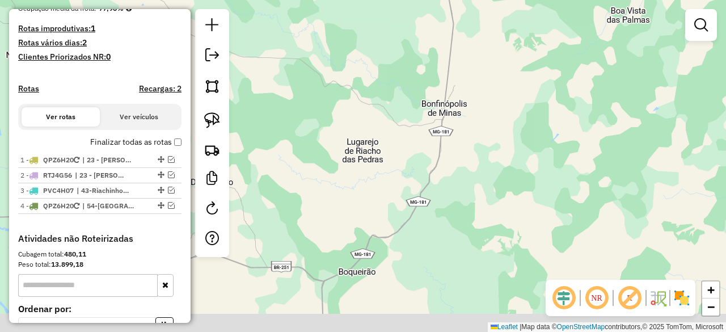
drag, startPoint x: 534, startPoint y: 204, endPoint x: 602, endPoint y: -31, distance: 245.1
click at [602, 0] on html "Aguarde... Pop-up bloqueado! Seu navegador bloqueou automáticamente a abertura …" at bounding box center [363, 166] width 726 height 332
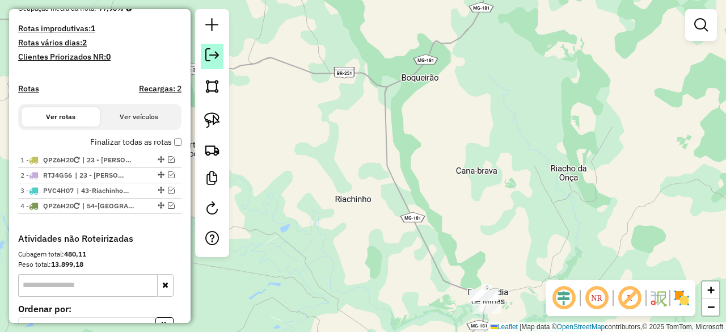
drag, startPoint x: 215, startPoint y: 52, endPoint x: 244, endPoint y: 62, distance: 30.7
click at [214, 52] on em at bounding box center [212, 55] width 14 height 14
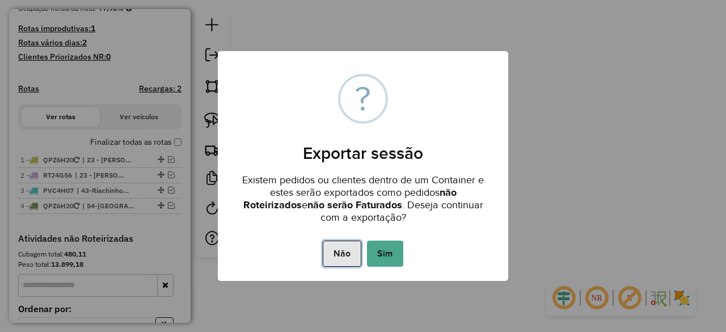
click at [336, 252] on button "Não" at bounding box center [342, 254] width 38 height 26
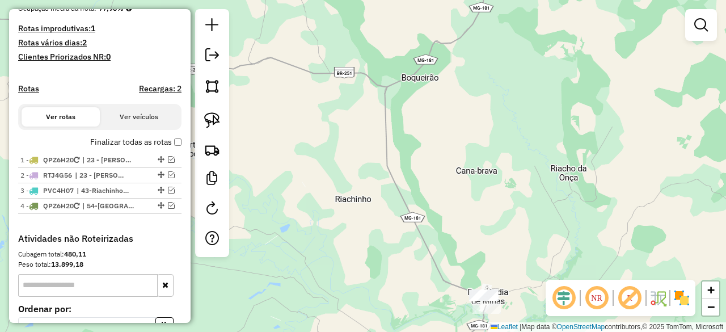
scroll to position [229, 0]
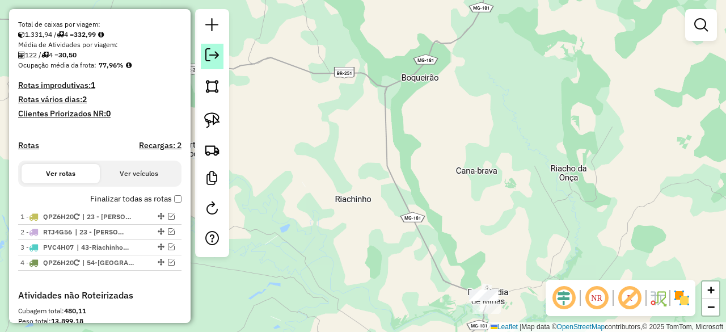
click at [216, 56] on em at bounding box center [212, 55] width 14 height 14
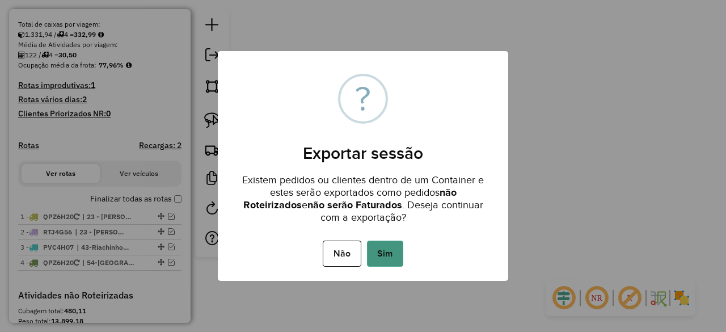
click at [384, 252] on button "Sim" at bounding box center [385, 254] width 36 height 26
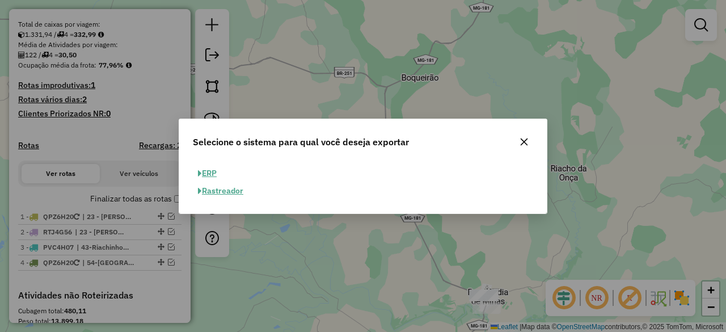
click at [208, 172] on button "ERP" at bounding box center [207, 174] width 29 height 18
select select "**"
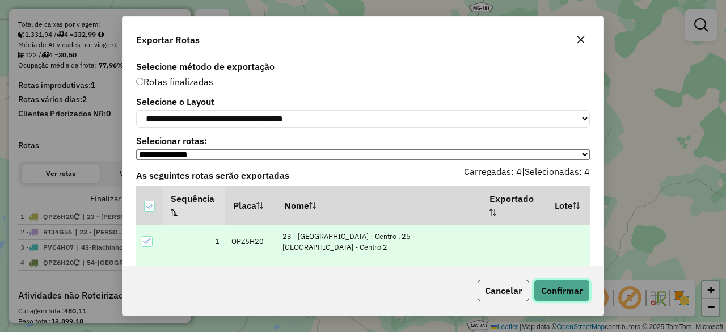
click at [567, 292] on button "Confirmar" at bounding box center [562, 291] width 56 height 22
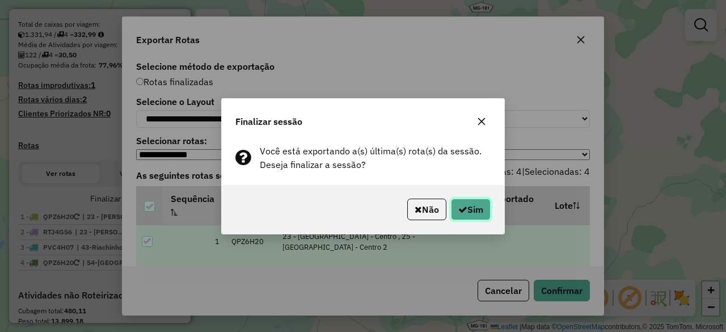
click at [485, 210] on button "Sim" at bounding box center [471, 210] width 40 height 22
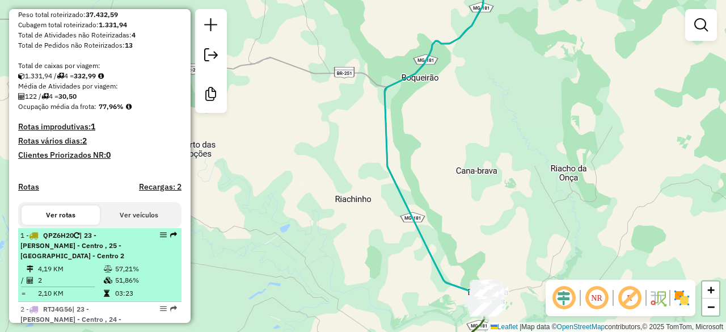
scroll to position [202, 0]
